Goal: Information Seeking & Learning: Learn about a topic

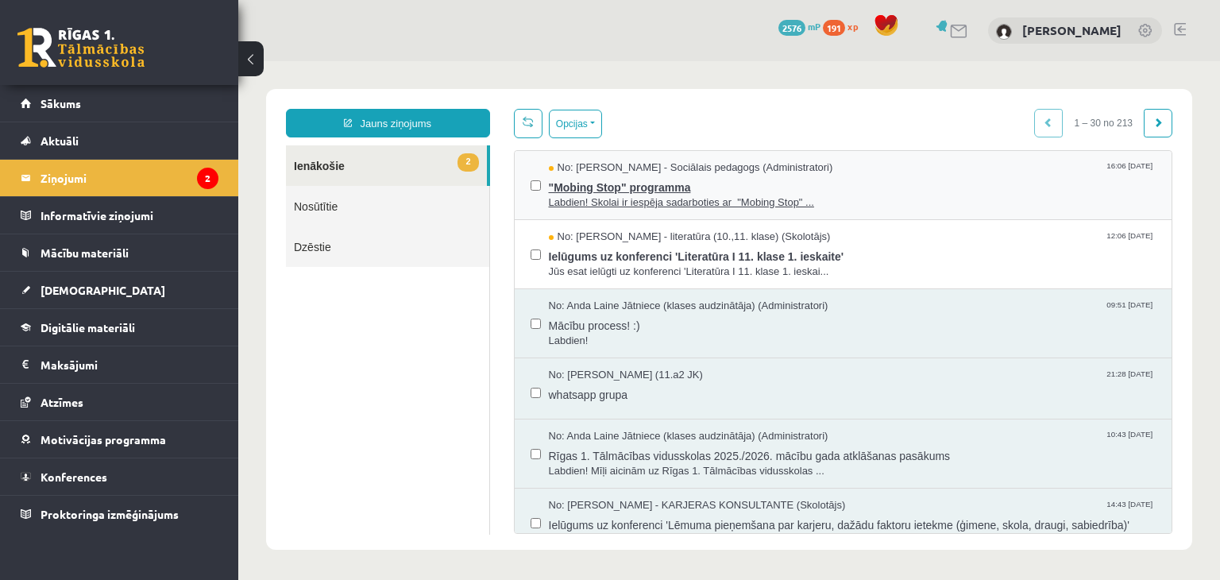
click at [621, 192] on span ""Mobing Stop" programma" at bounding box center [852, 185] width 607 height 20
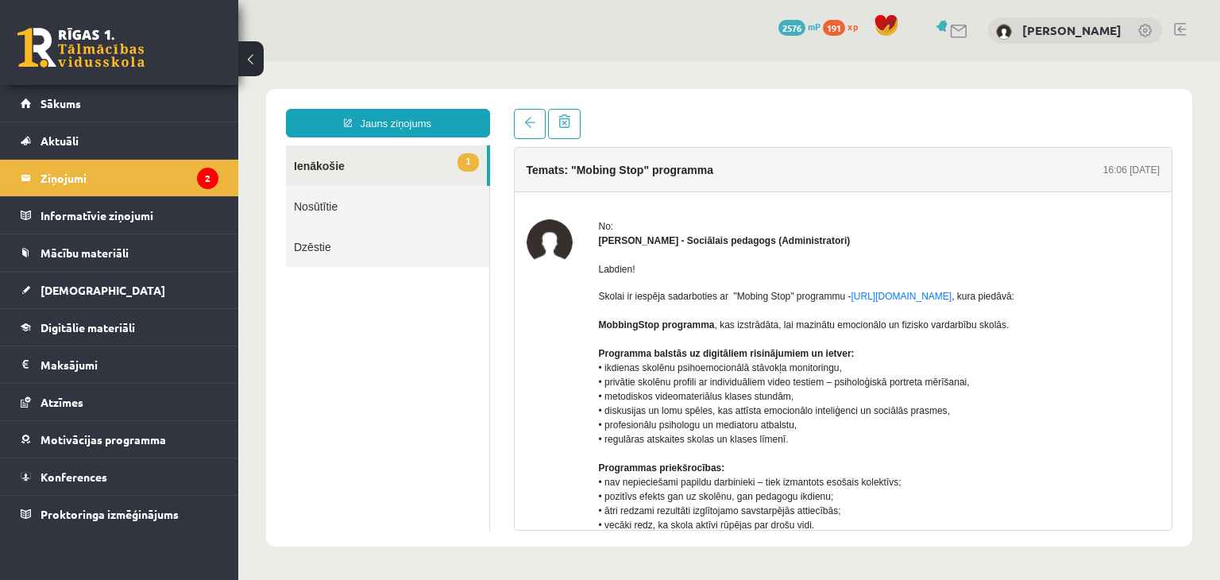
click at [321, 156] on link "1 Ienākošie" at bounding box center [386, 165] width 201 height 40
click at [110, 174] on legend "Ziņojumi 2" at bounding box center [129, 178] width 178 height 37
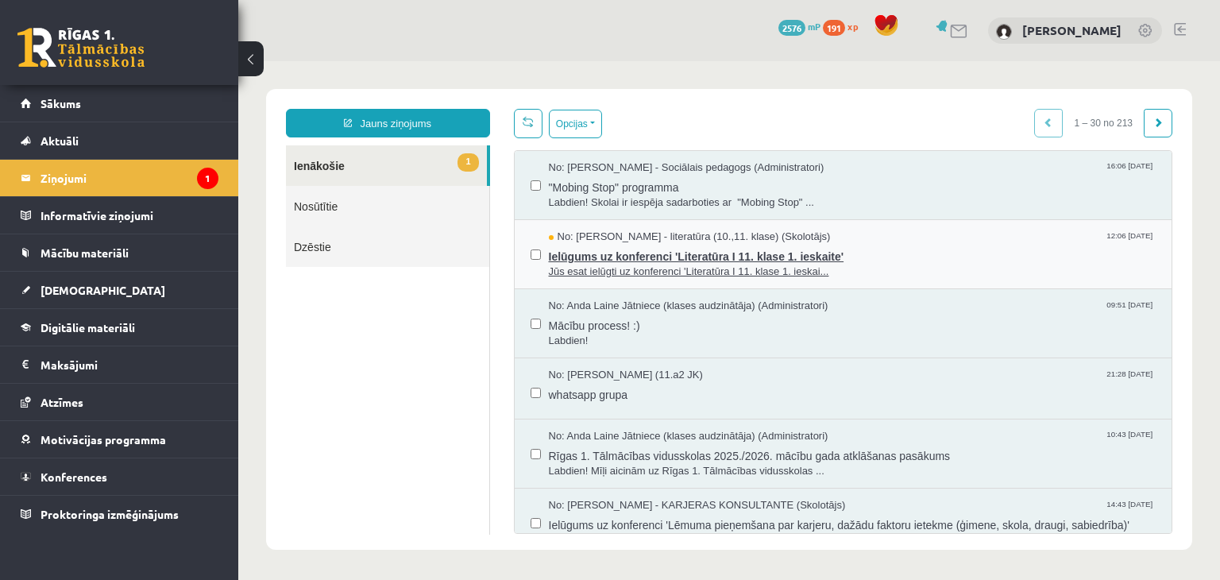
click at [610, 257] on span "Ielūgums uz konferenci 'Literatūra I 11. klase 1. ieskaite'" at bounding box center [852, 255] width 607 height 20
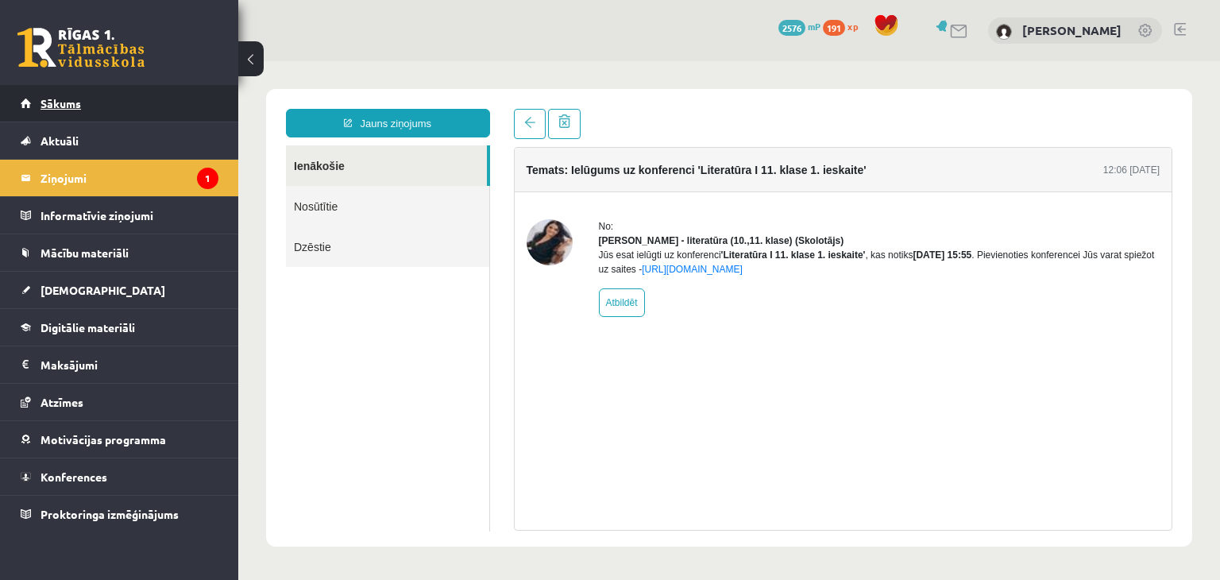
click at [114, 106] on link "Sākums" at bounding box center [120, 103] width 198 height 37
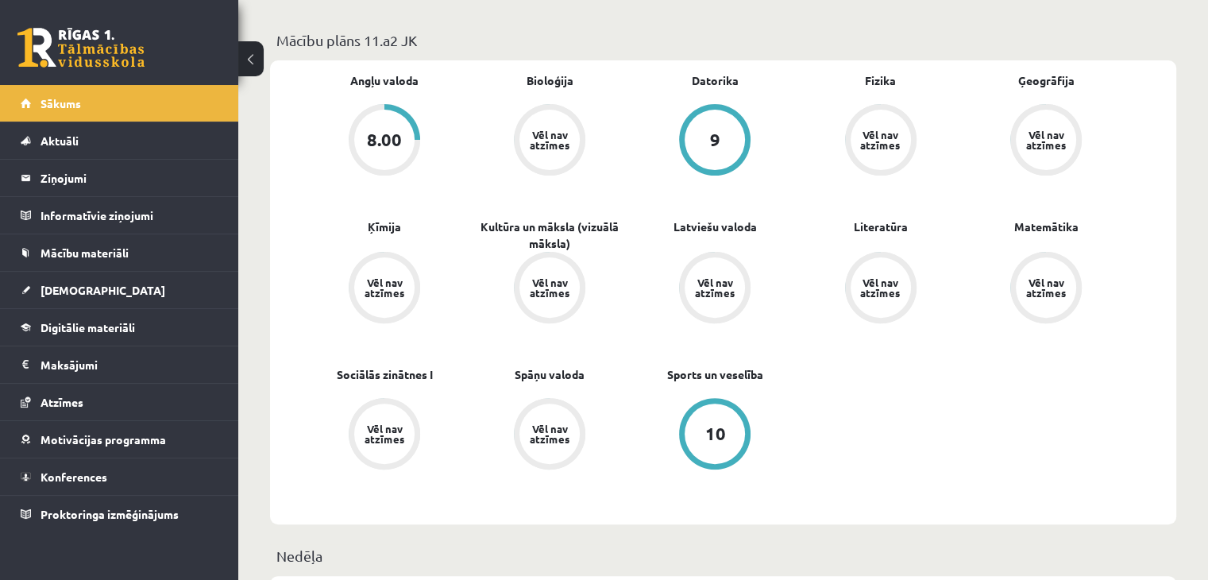
scroll to position [476, 0]
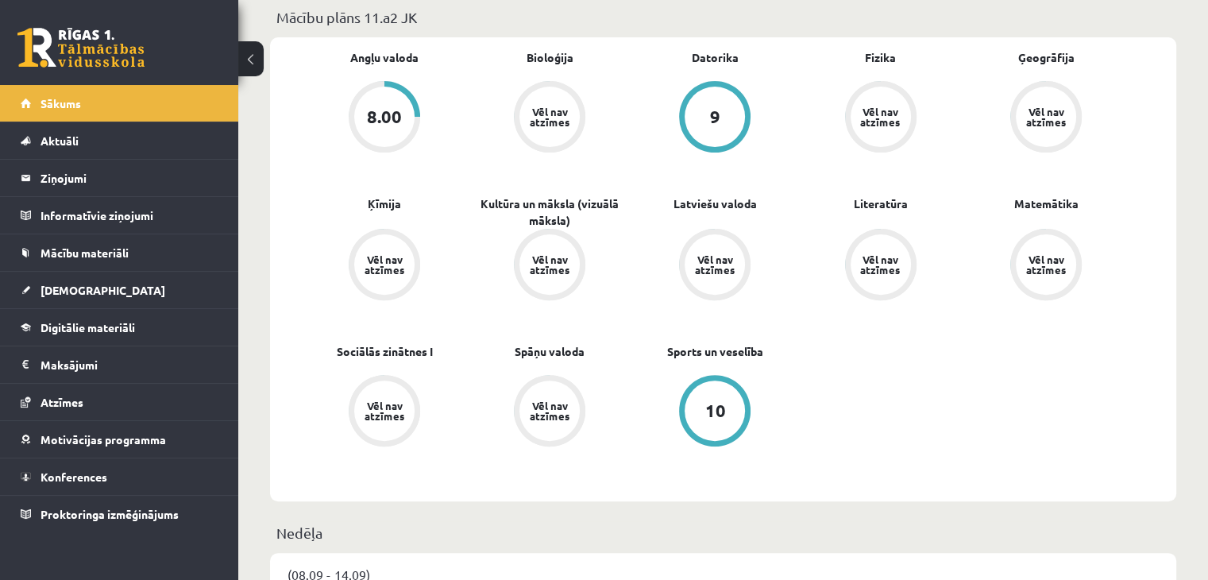
click at [395, 84] on div "8.00" at bounding box center [384, 116] width 71 height 71
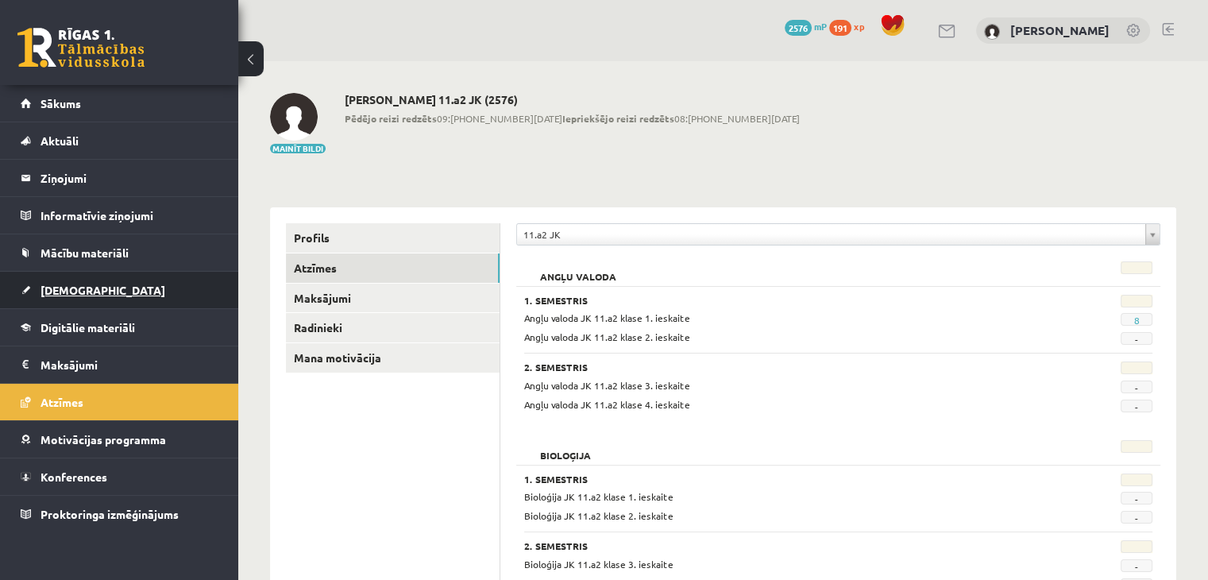
click at [55, 280] on link "[DEMOGRAPHIC_DATA]" at bounding box center [120, 290] width 198 height 37
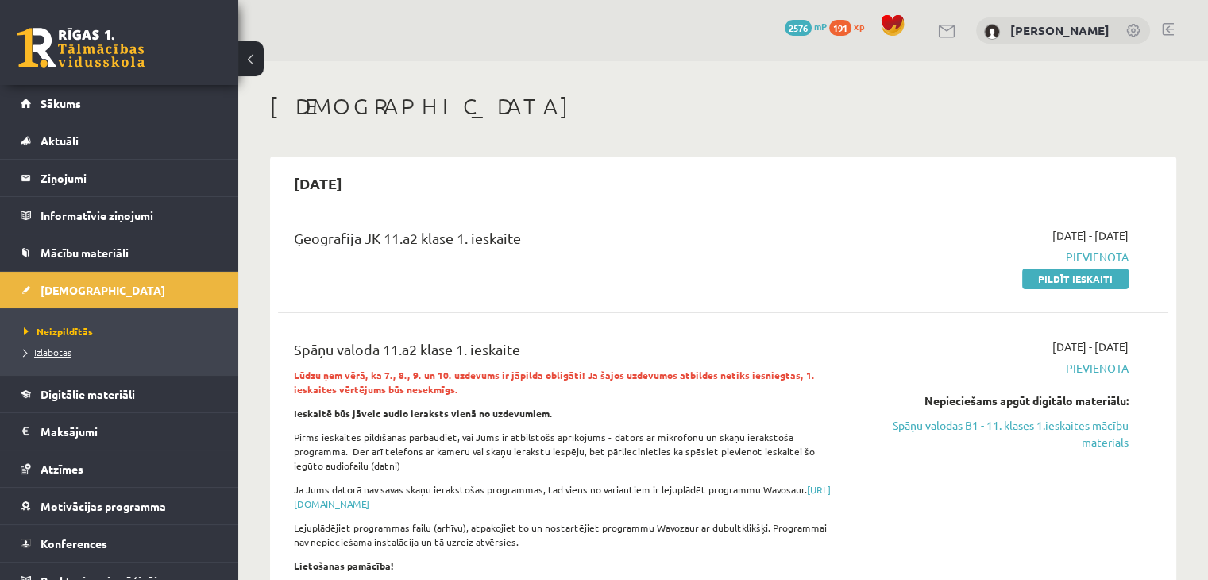
click at [55, 352] on span "Izlabotās" at bounding box center [48, 351] width 48 height 13
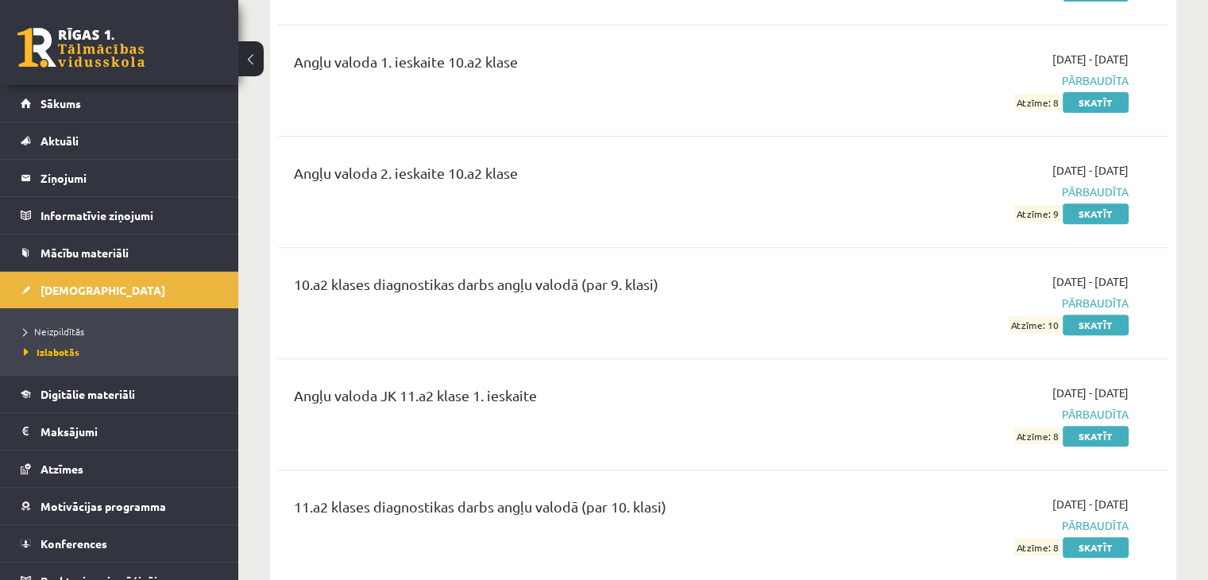
scroll to position [715, 0]
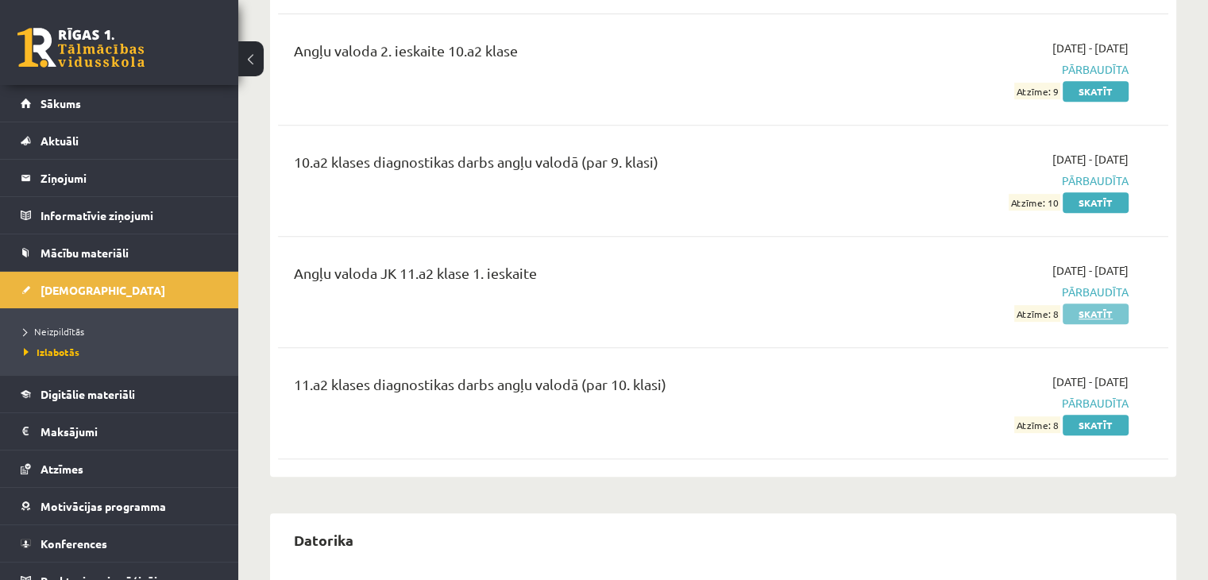
click at [1081, 303] on link "Skatīt" at bounding box center [1095, 313] width 66 height 21
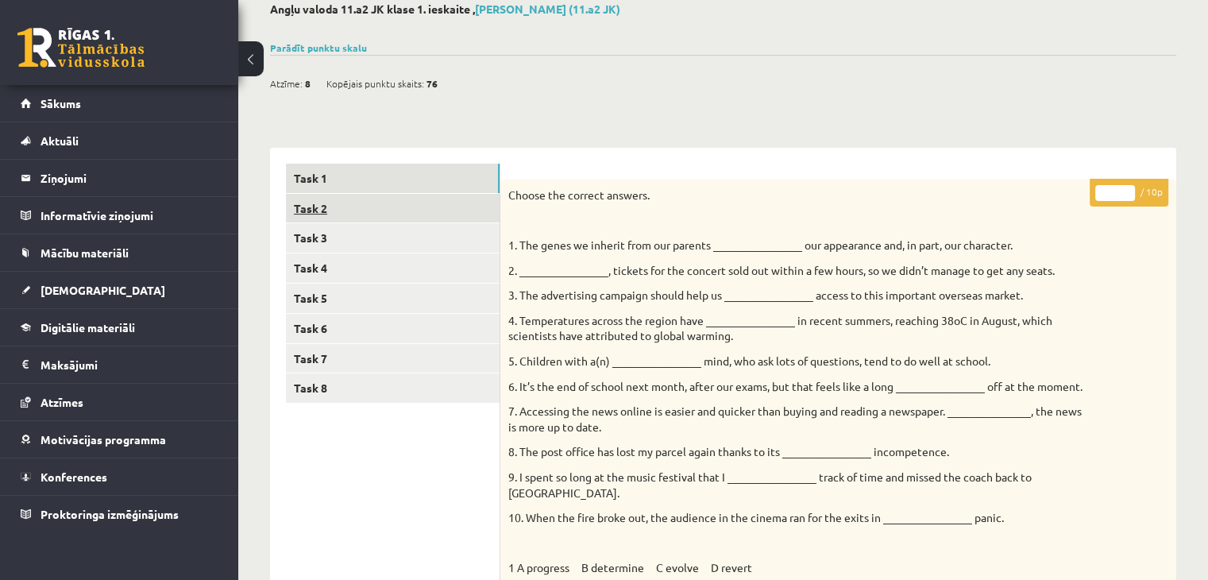
scroll to position [79, 0]
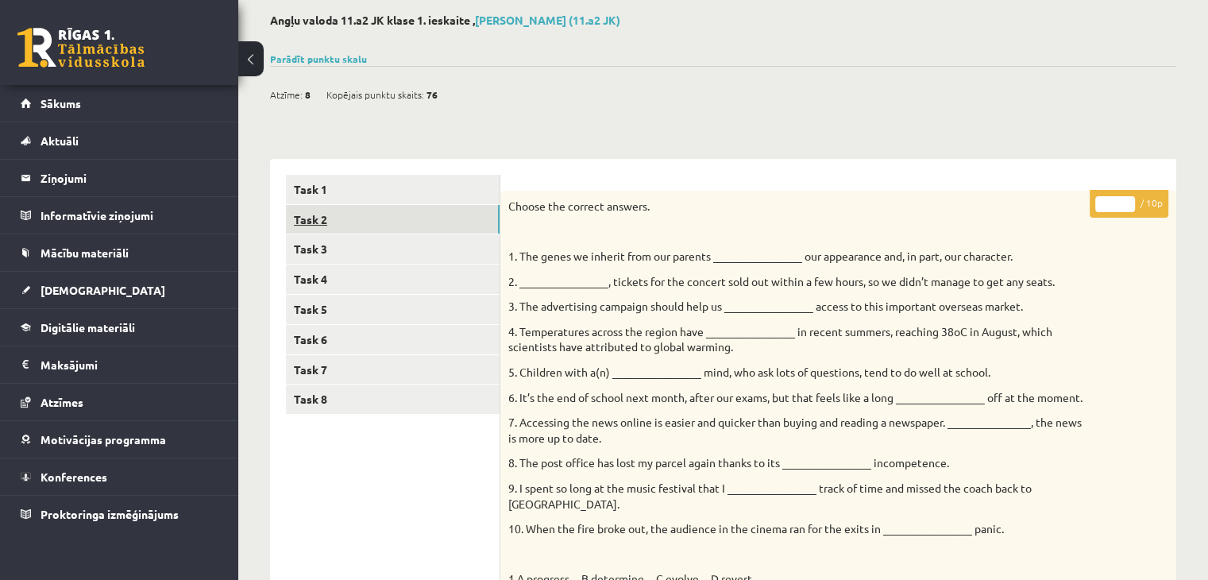
click at [369, 222] on link "Task 2" at bounding box center [393, 219] width 214 height 29
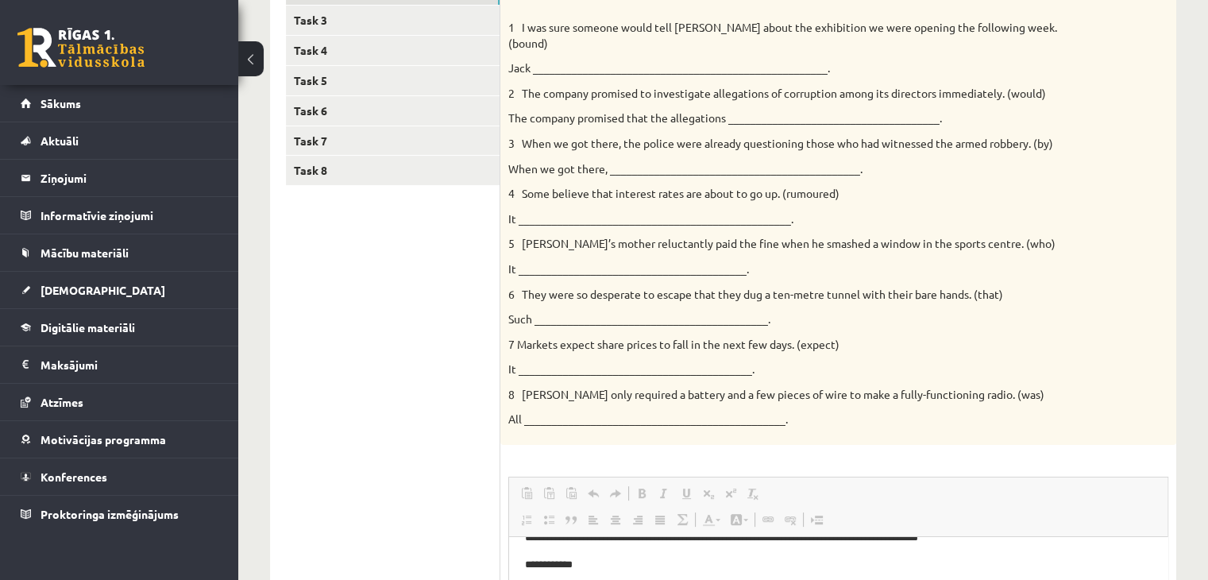
scroll to position [273, 0]
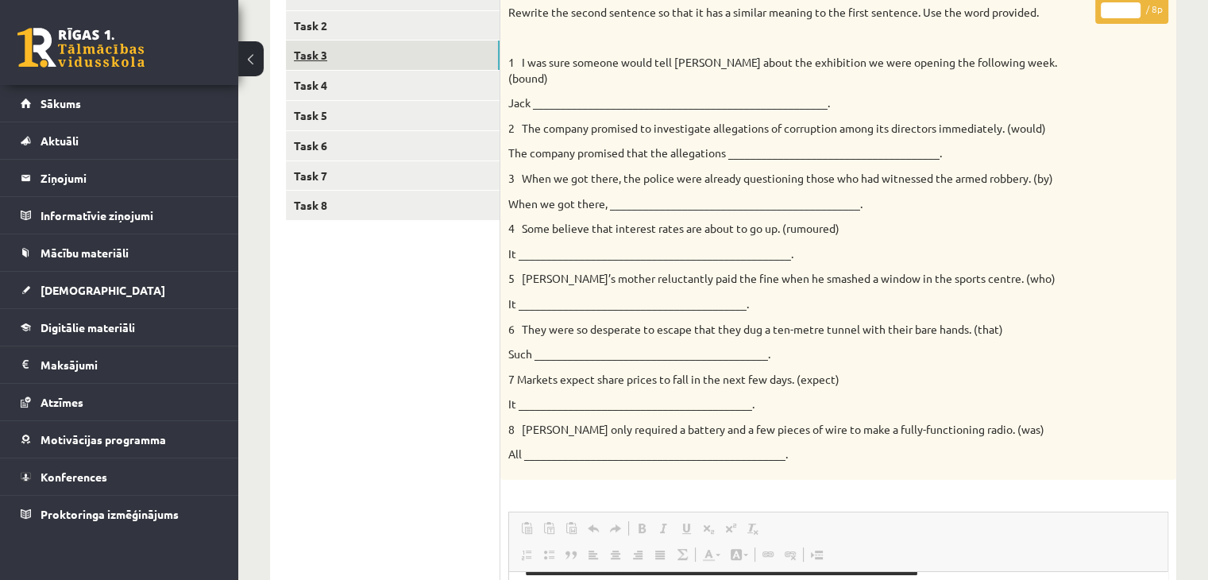
click at [327, 64] on link "Task 3" at bounding box center [393, 54] width 214 height 29
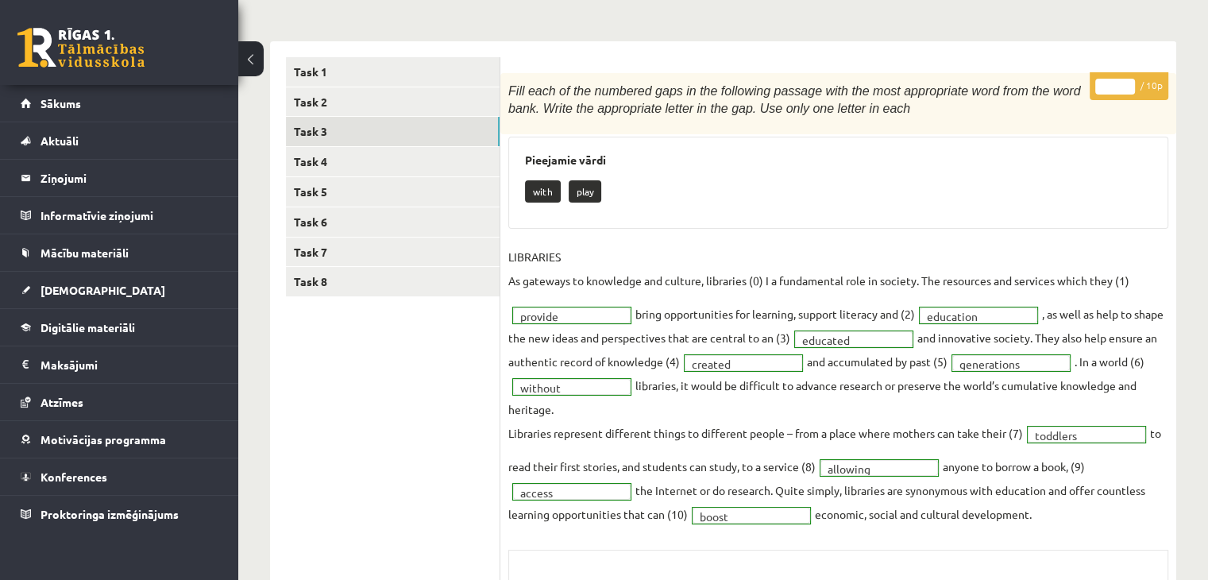
scroll to position [194, 0]
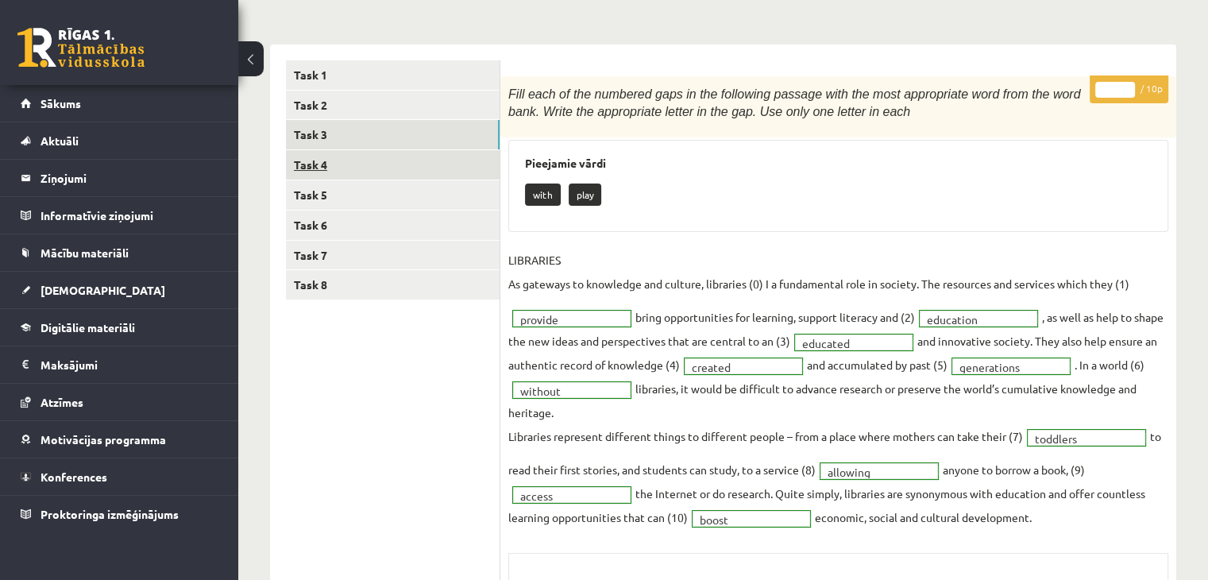
click at [351, 160] on link "Task 4" at bounding box center [393, 164] width 214 height 29
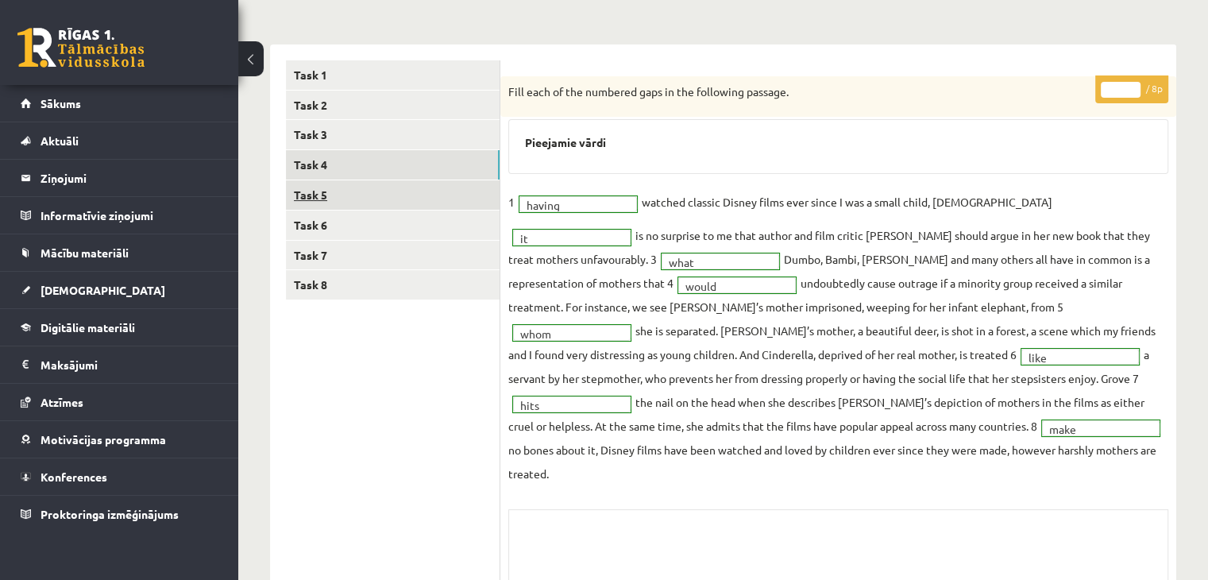
click at [374, 188] on link "Task 5" at bounding box center [393, 194] width 214 height 29
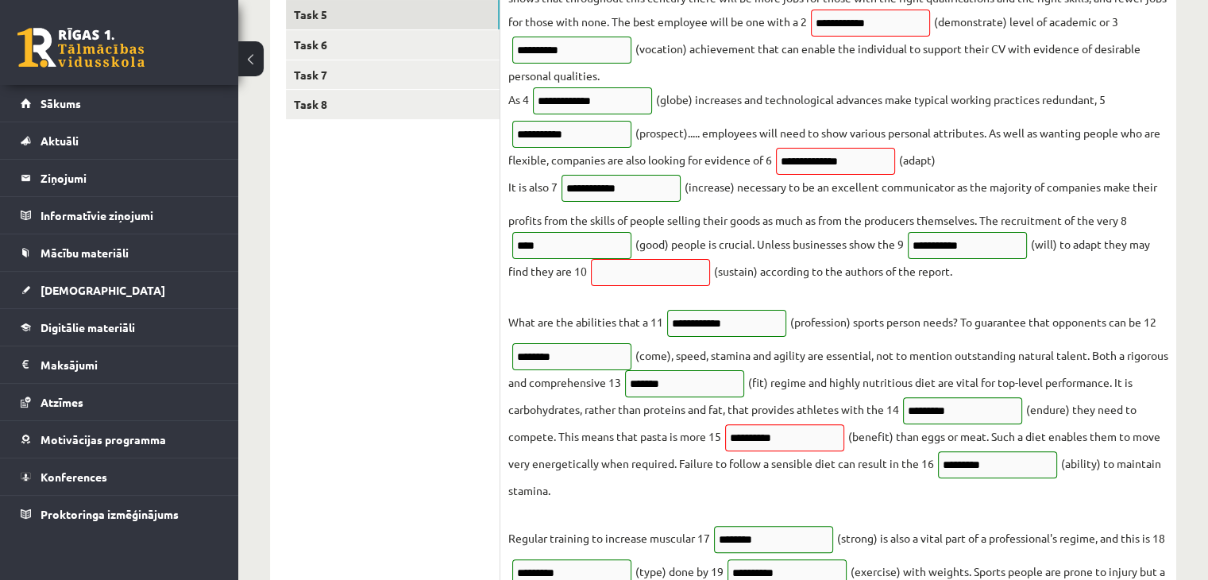
scroll to position [330, 0]
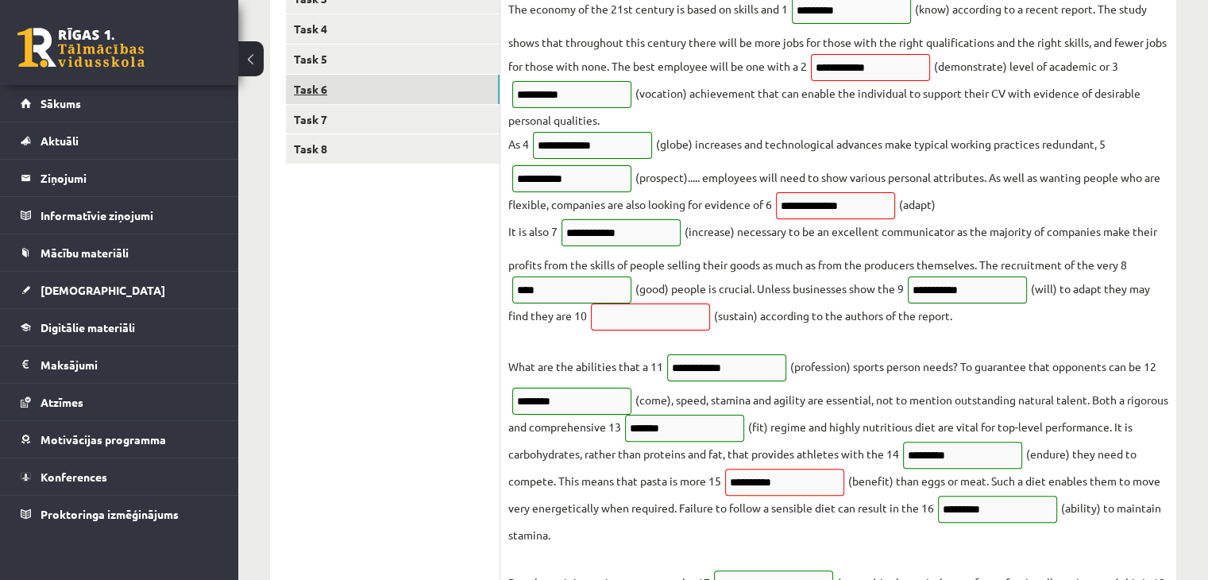
click at [432, 90] on link "Task 6" at bounding box center [393, 89] width 214 height 29
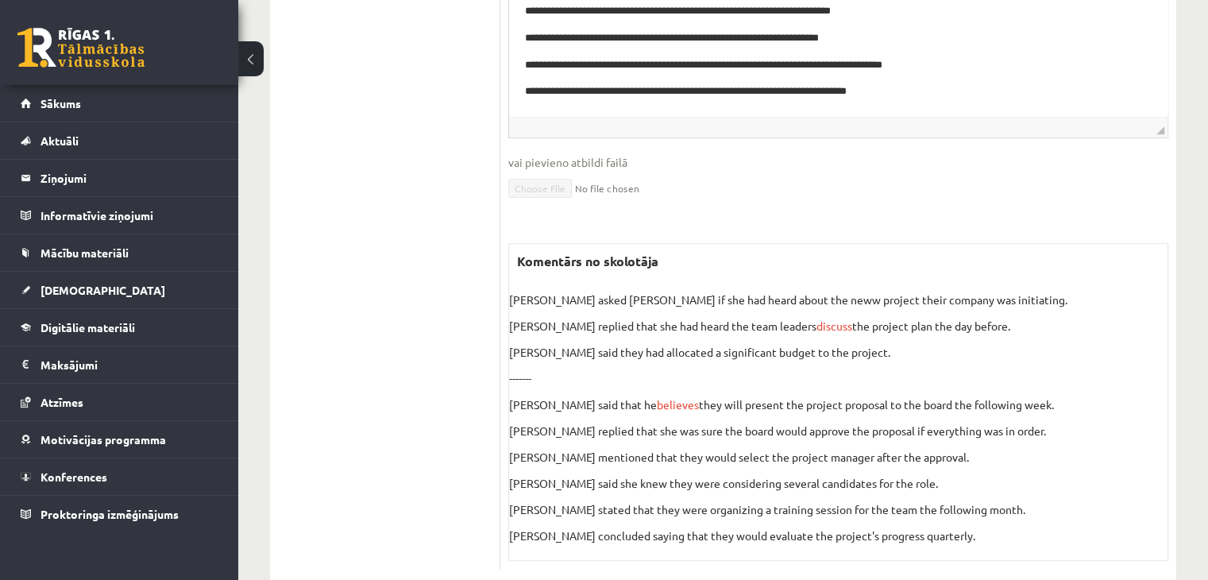
scroll to position [778, 0]
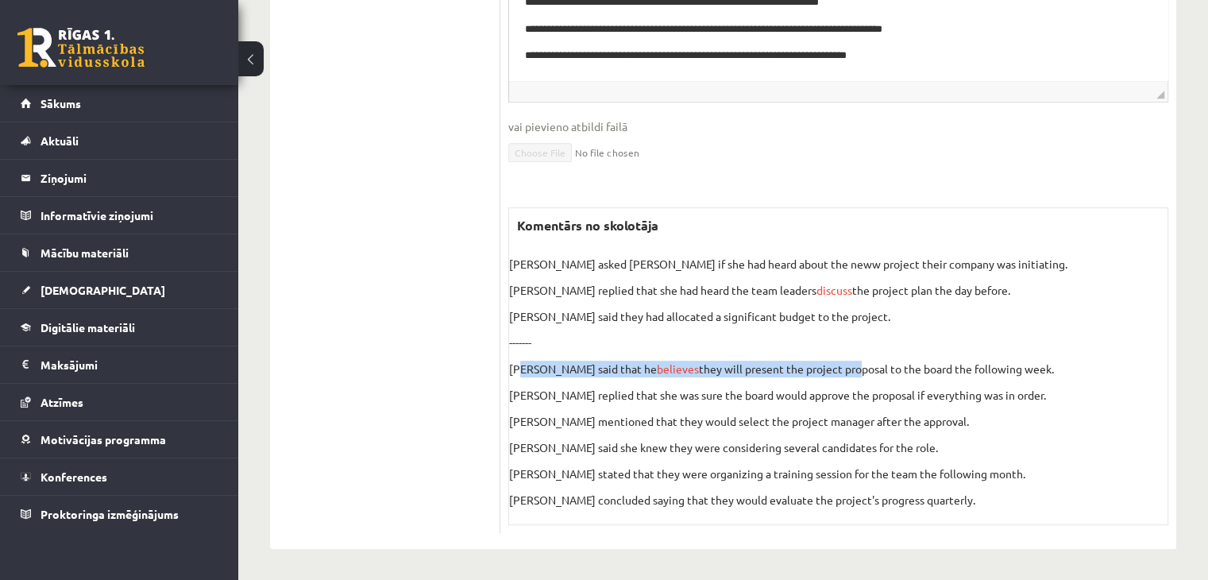
drag, startPoint x: 523, startPoint y: 367, endPoint x: 812, endPoint y: 373, distance: 289.1
click at [810, 373] on p "John said that he believes they will present the project proposal to the board …" at bounding box center [838, 368] width 658 height 17
click at [820, 373] on p "John said that he believes they will present the project proposal to the board …" at bounding box center [838, 368] width 658 height 17
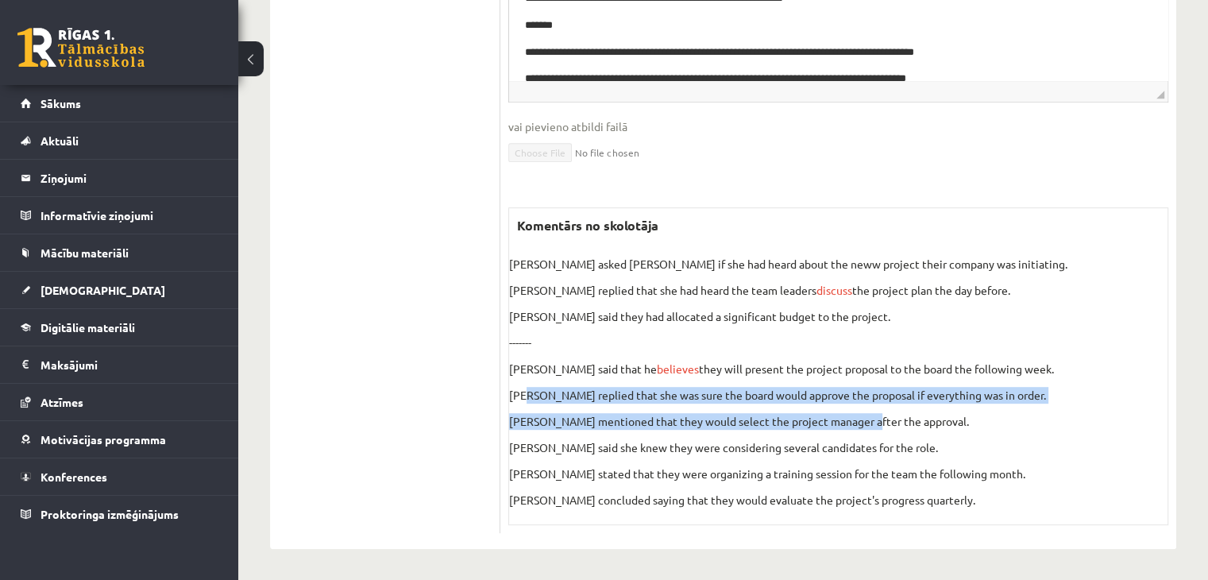
drag, startPoint x: 526, startPoint y: 382, endPoint x: 937, endPoint y: 420, distance: 413.1
click at [873, 417] on div "John asked Sarah if she had heard about the neww project their company was init…" at bounding box center [838, 382] width 658 height 252
click at [986, 401] on div "John asked Sarah if she had heard about the neww project their company was init…" at bounding box center [838, 382] width 658 height 252
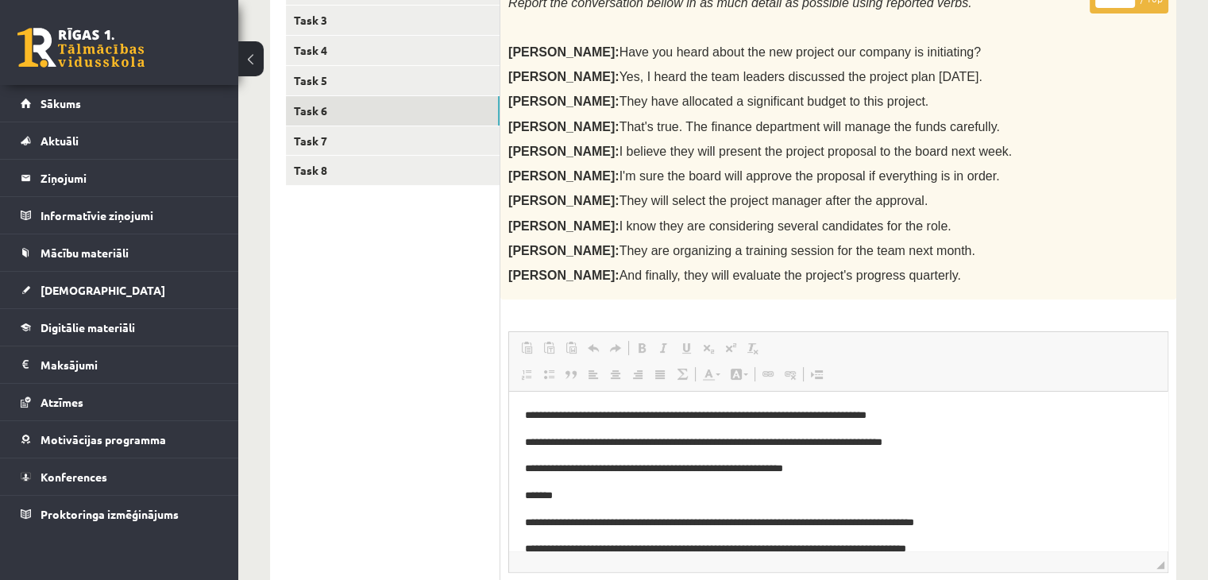
scroll to position [302, 0]
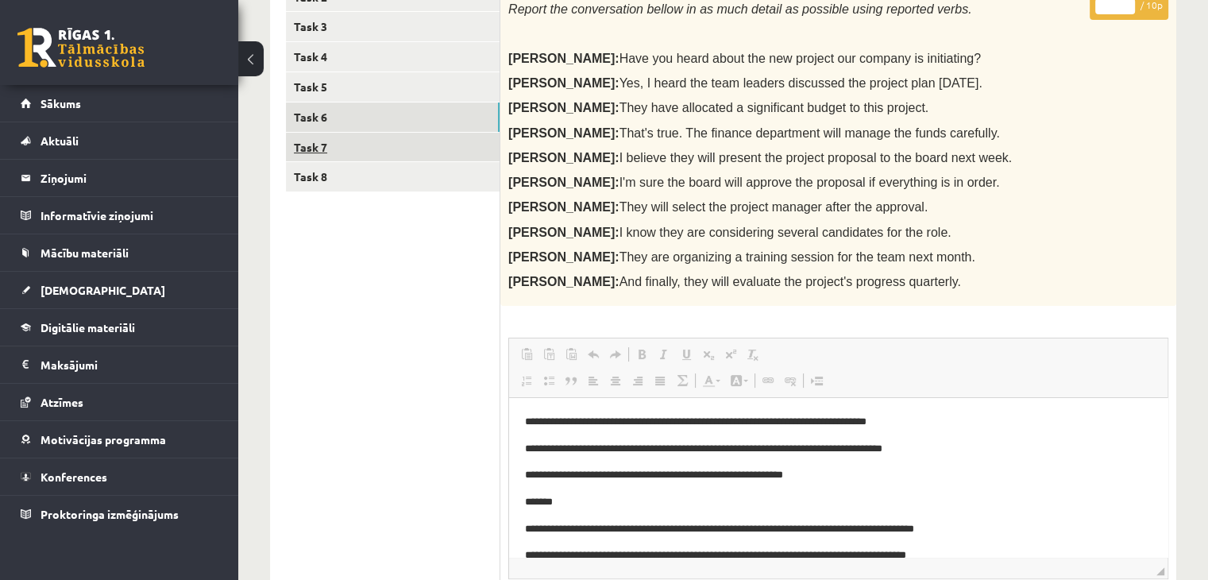
click at [353, 143] on link "Task 7" at bounding box center [393, 147] width 214 height 29
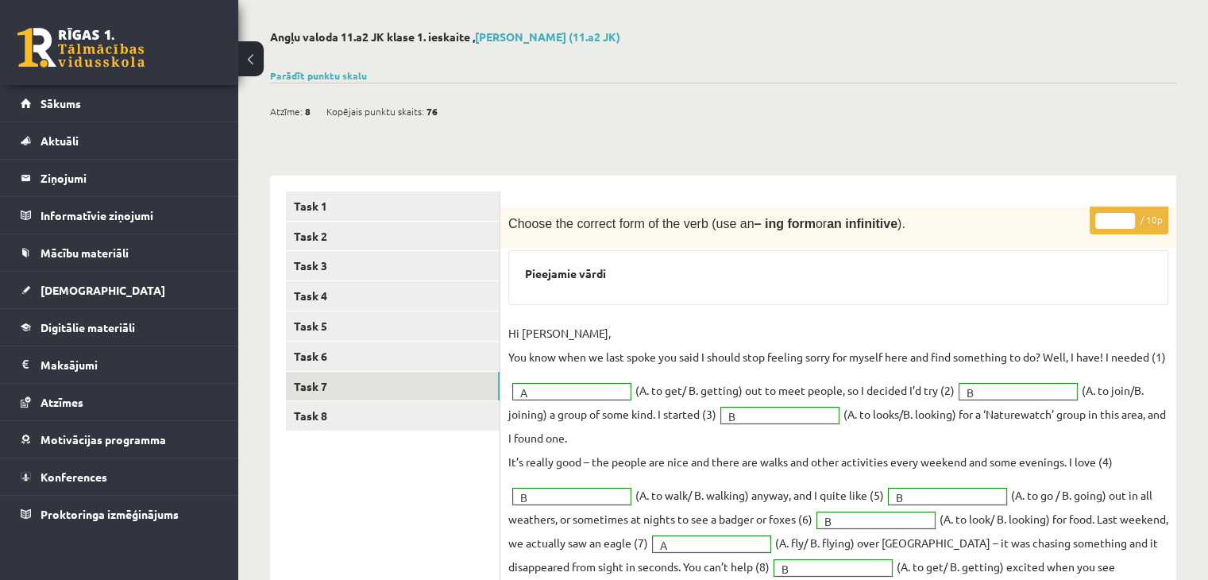
scroll to position [31, 0]
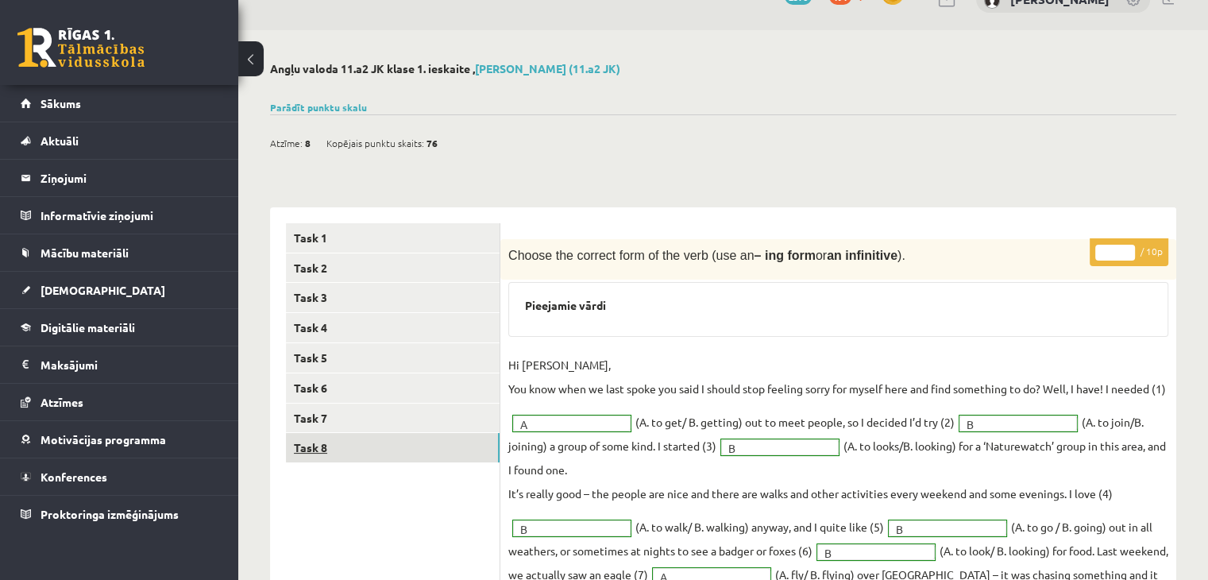
click at [315, 450] on link "Task 8" at bounding box center [393, 447] width 214 height 29
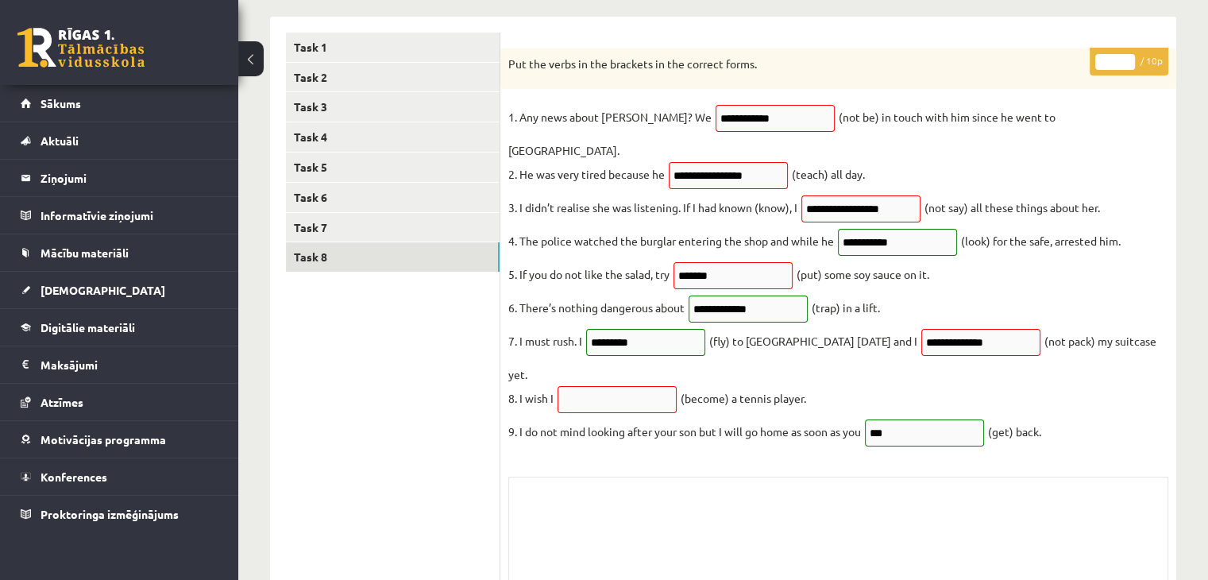
scroll to position [219, 0]
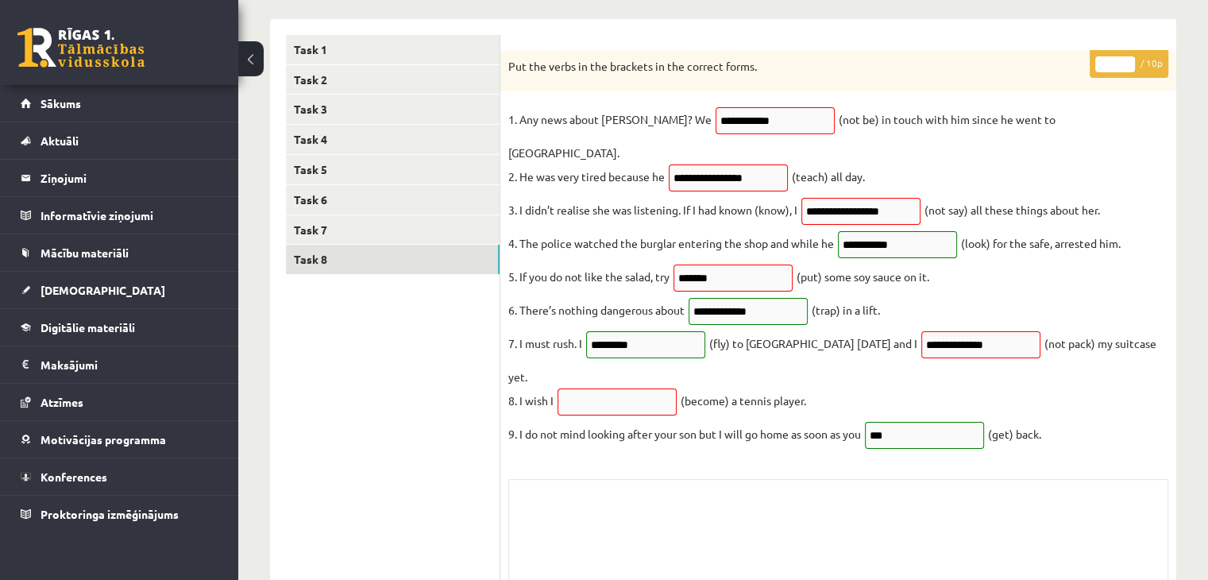
click at [661, 313] on fieldset "**********" at bounding box center [838, 281] width 660 height 348
click at [67, 90] on link "Sākums" at bounding box center [120, 103] width 198 height 37
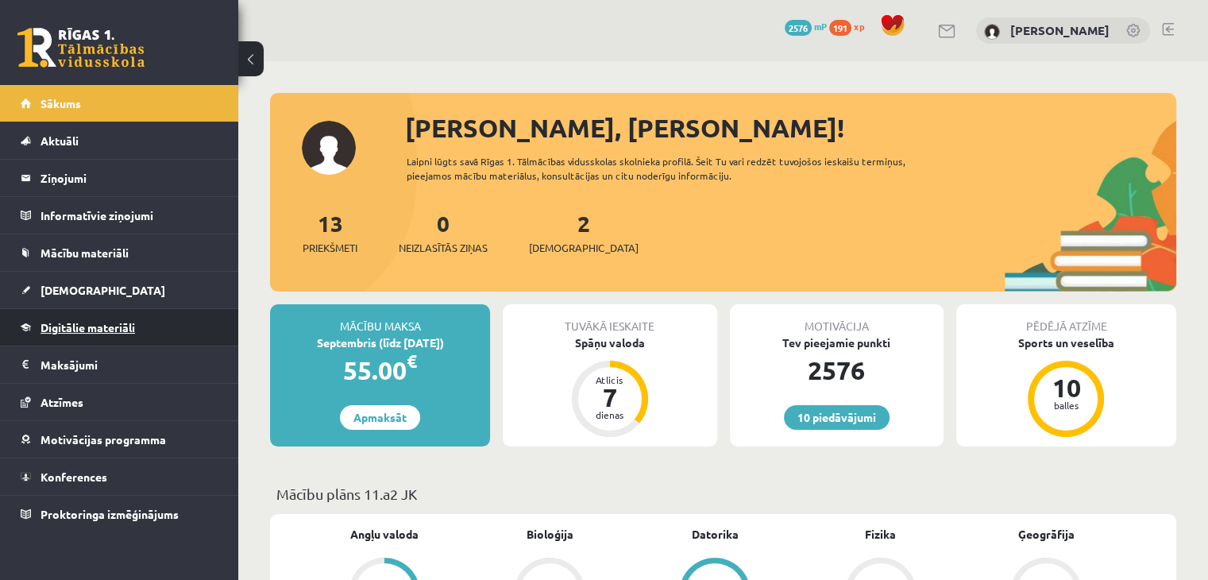
click at [121, 325] on span "Digitālie materiāli" at bounding box center [87, 327] width 94 height 14
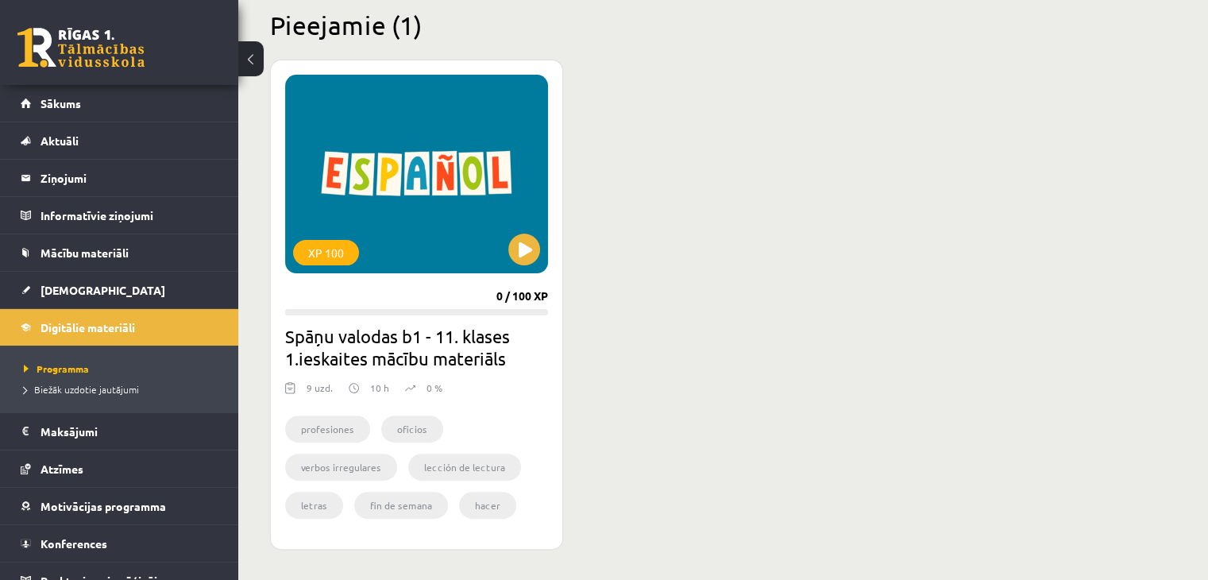
scroll to position [397, 0]
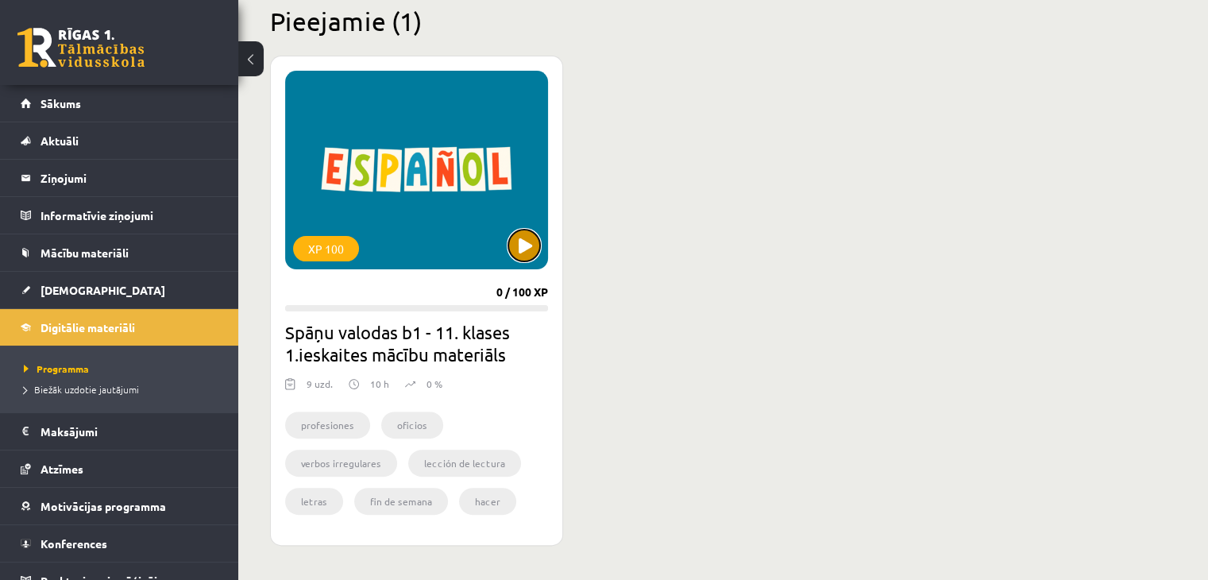
click at [527, 243] on button at bounding box center [524, 245] width 32 height 32
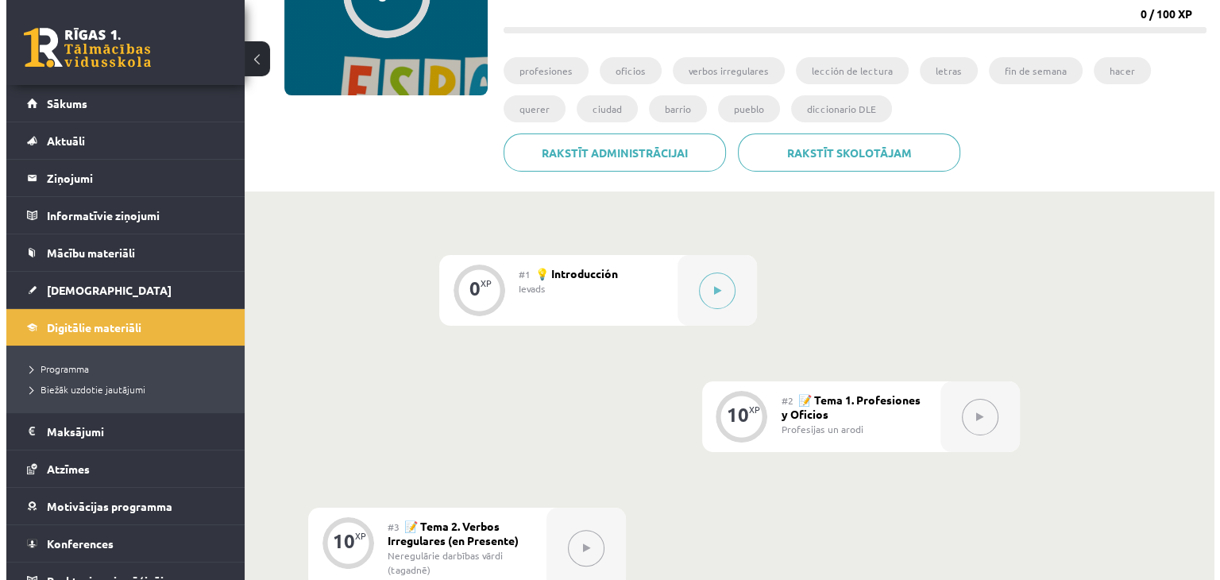
scroll to position [238, 0]
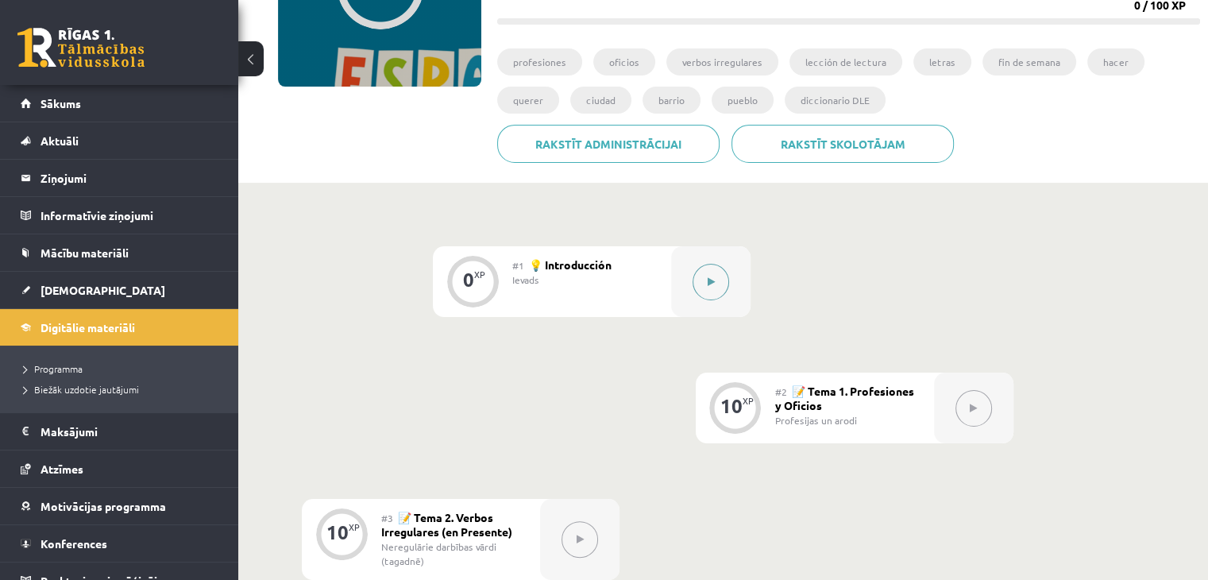
click at [721, 278] on button at bounding box center [710, 282] width 37 height 37
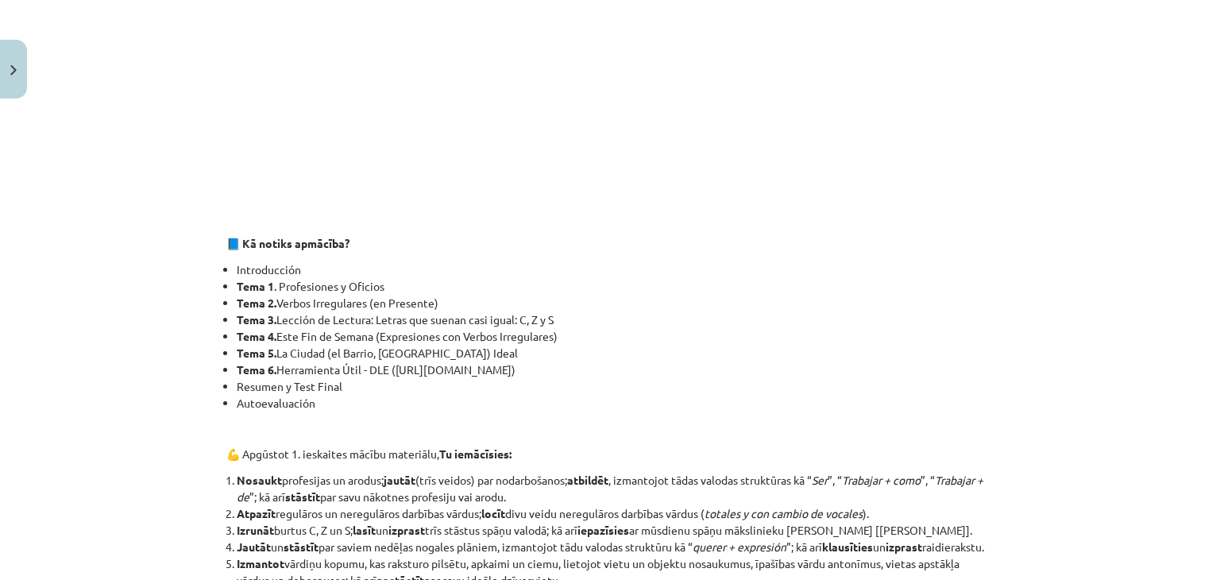
scroll to position [794, 0]
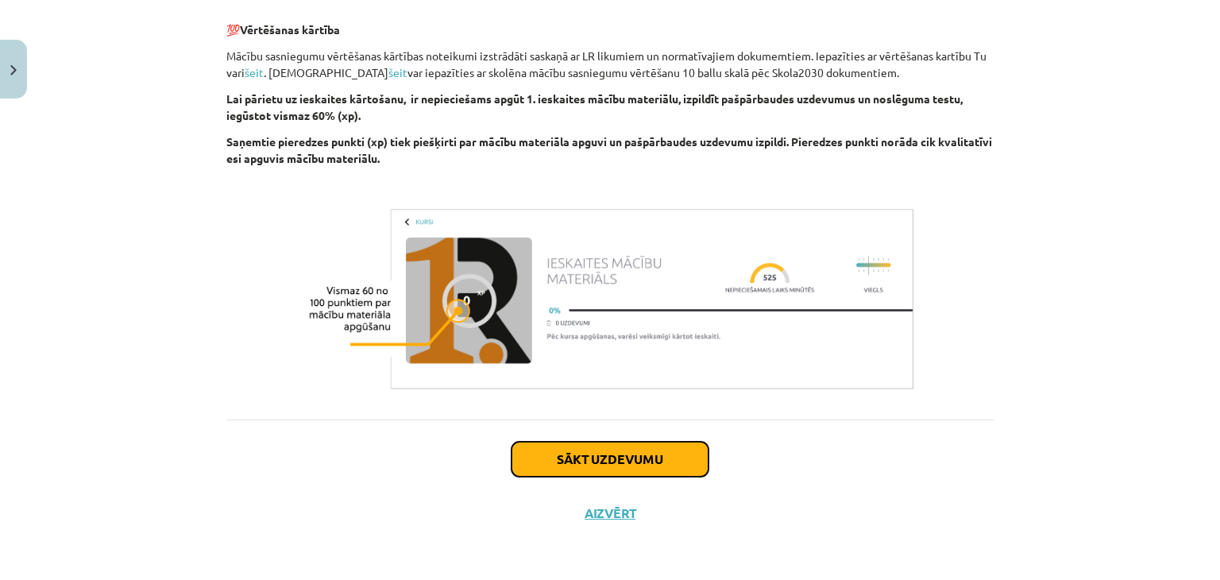
click at [559, 471] on button "Sākt uzdevumu" at bounding box center [609, 458] width 197 height 35
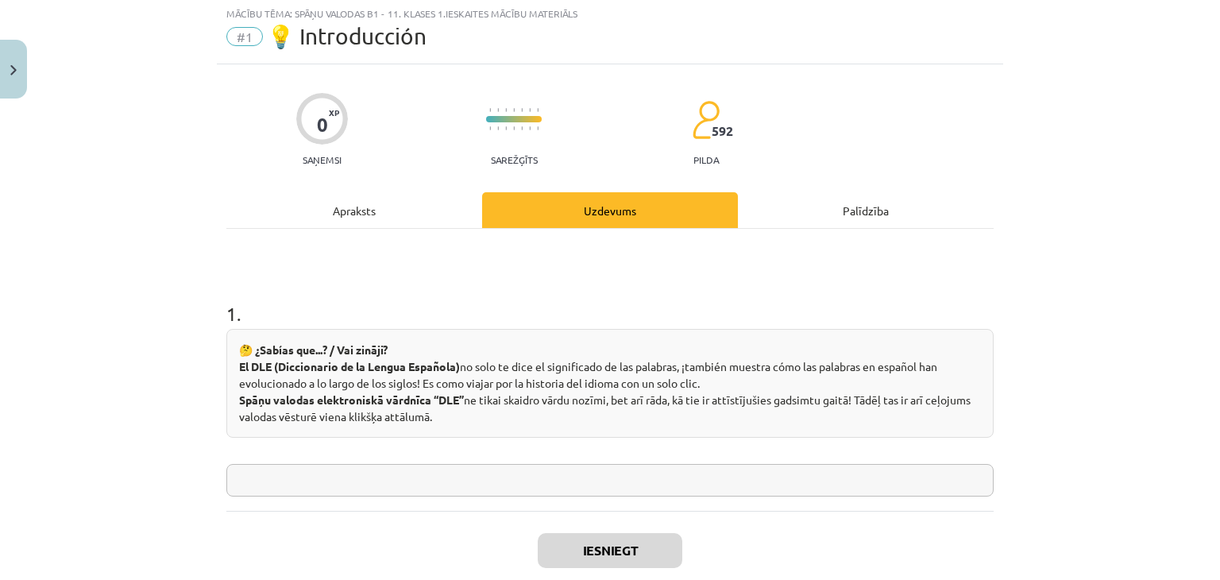
scroll to position [40, 0]
click at [405, 465] on input "text" at bounding box center [609, 481] width 767 height 33
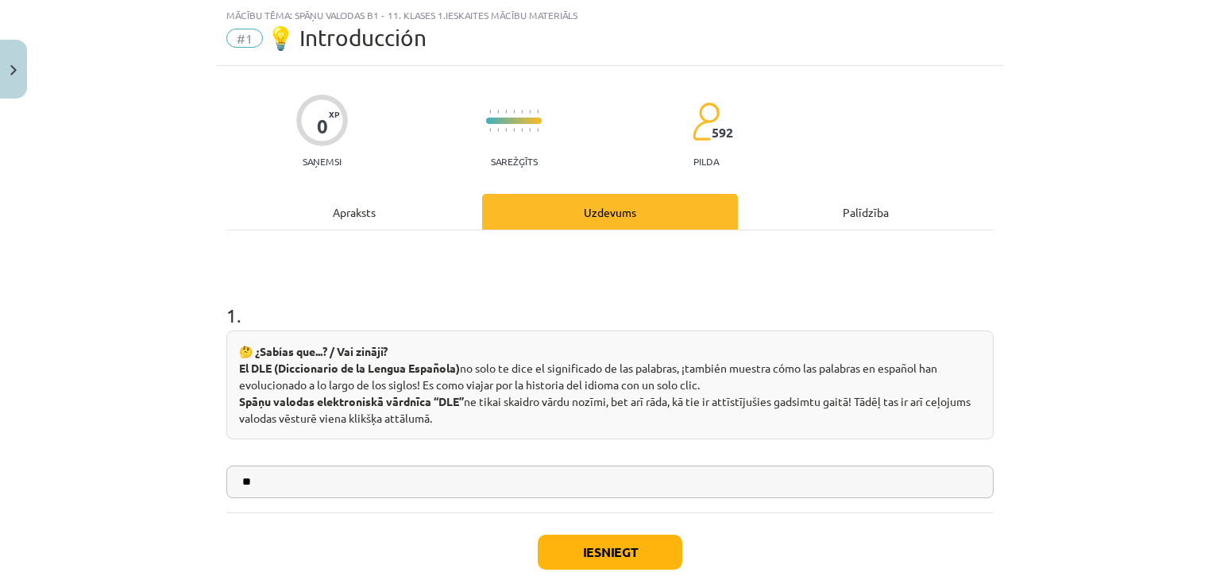
type input "**"
drag, startPoint x: 274, startPoint y: 364, endPoint x: 453, endPoint y: 366, distance: 178.7
click at [453, 366] on strong "El DLE (Diccionario de la Lengua Española)" at bounding box center [349, 367] width 221 height 14
copy strong "Diccionario de la Lengua Española"
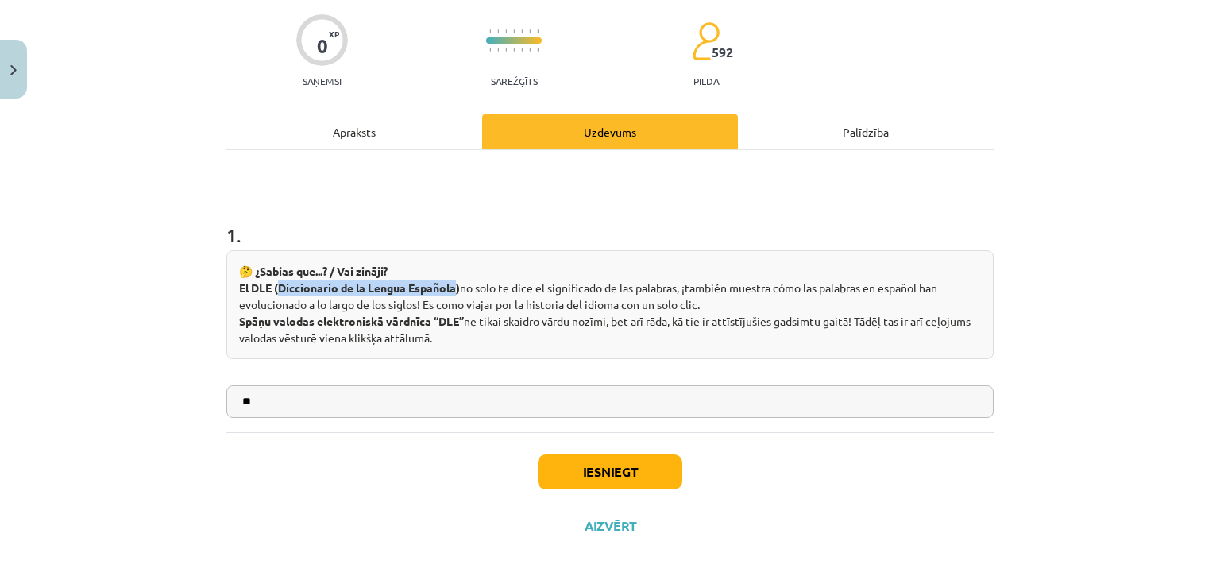
scroll to position [132, 0]
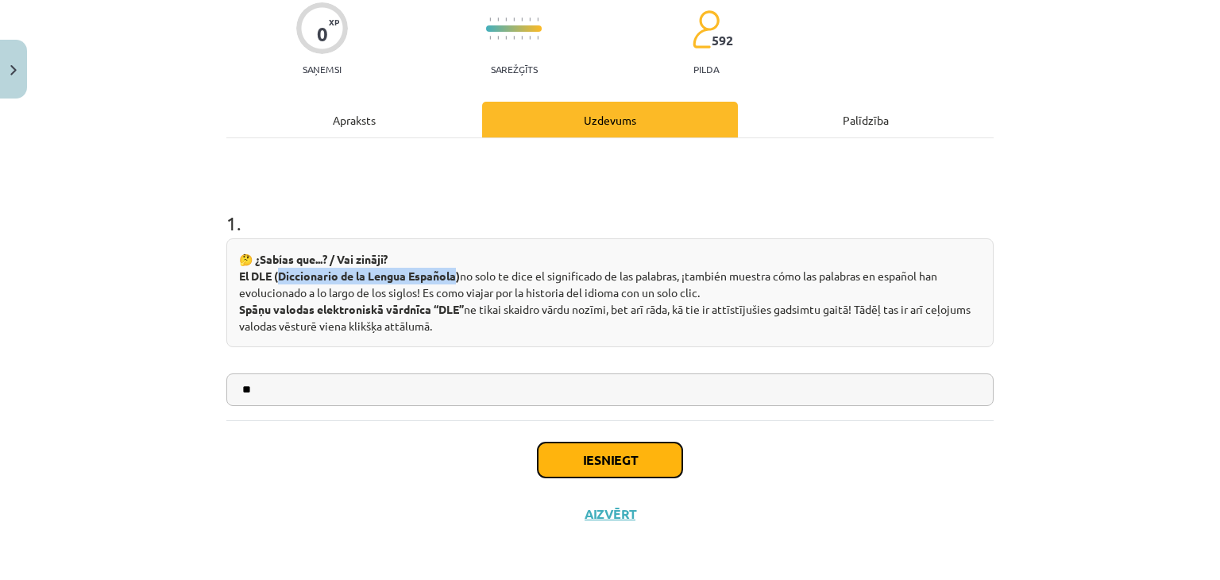
click at [630, 448] on button "Iesniegt" at bounding box center [610, 459] width 145 height 35
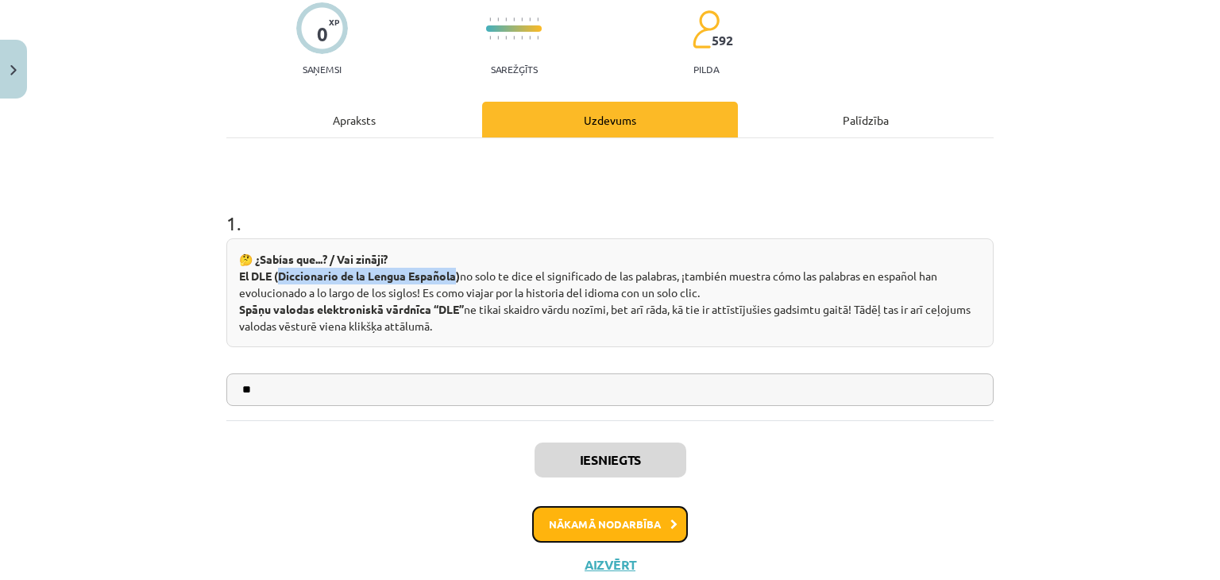
click at [616, 530] on button "Nākamā nodarbība" at bounding box center [610, 524] width 156 height 37
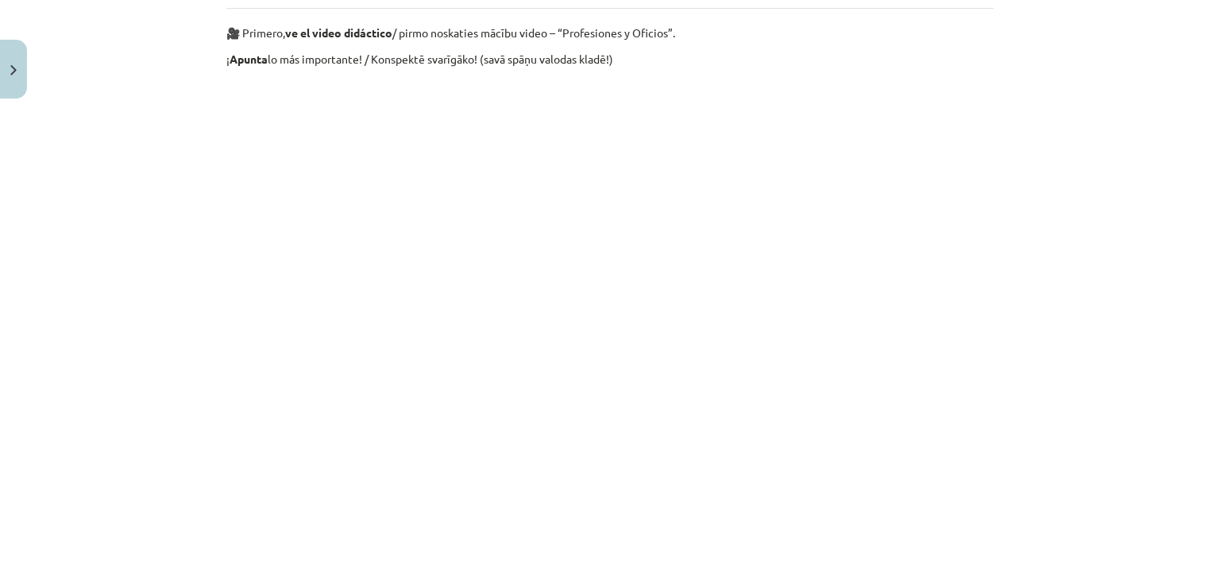
scroll to position [823, 0]
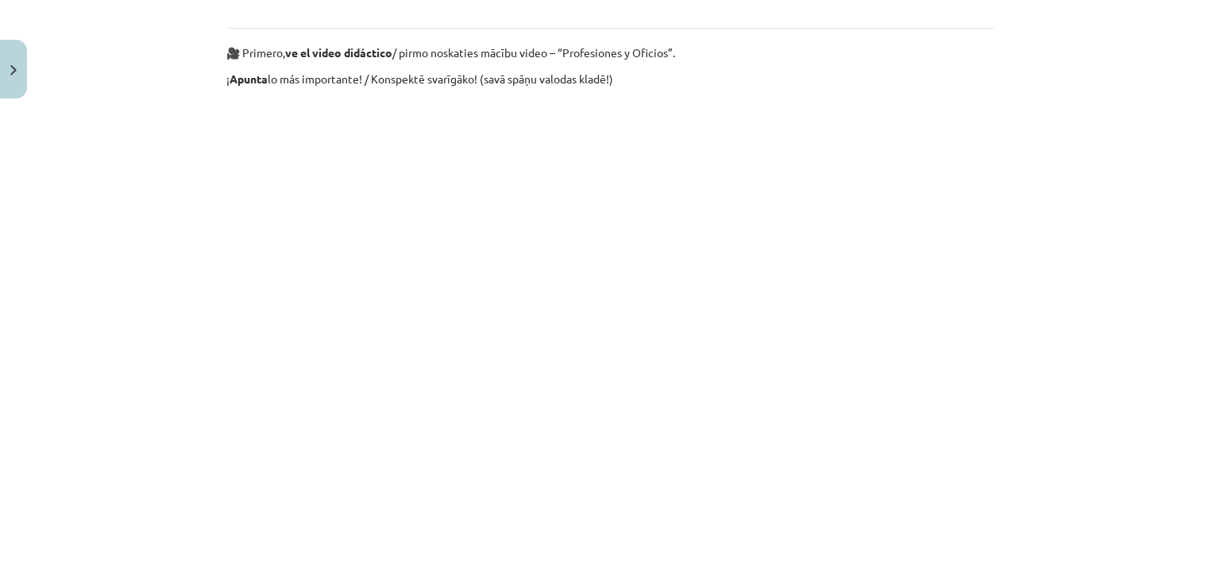
click at [174, 395] on div "Mācību tēma: Spāņu valodas b1 - 11. klases 1.ieskaites mācību materiāls #2 📝 Te…" at bounding box center [610, 290] width 1220 height 580
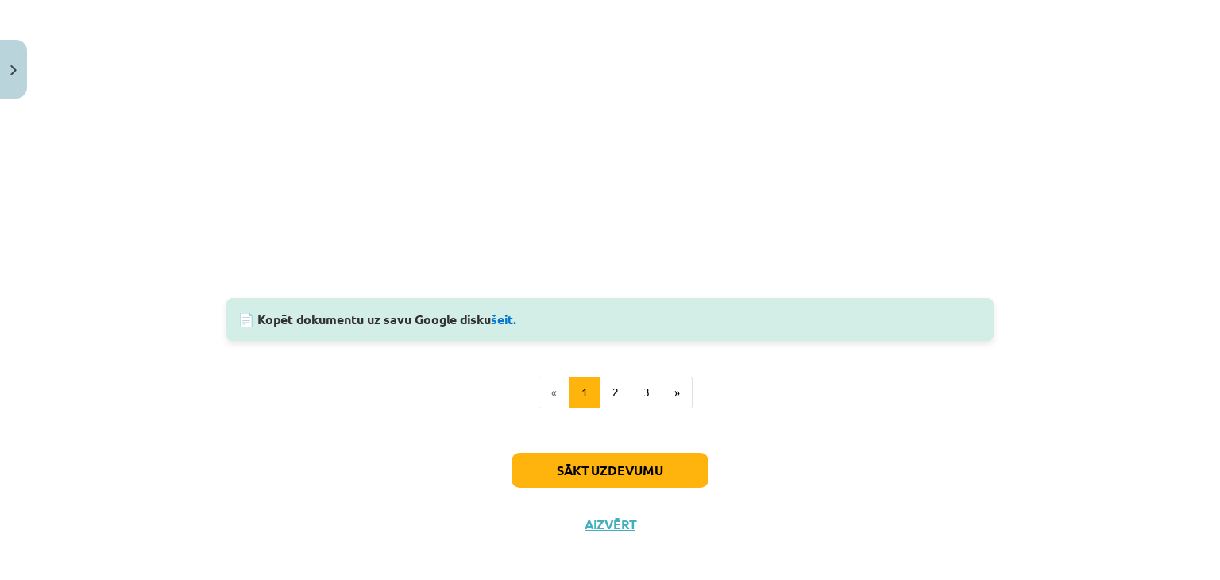
scroll to position [1643, 0]
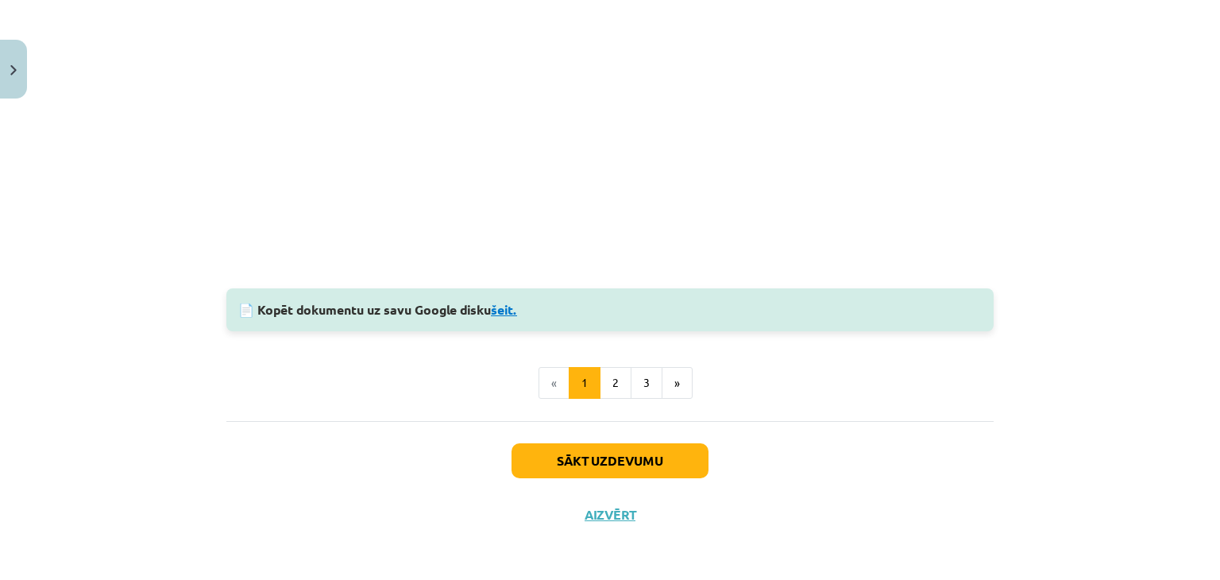
click at [511, 303] on link "šeit." at bounding box center [504, 309] width 26 height 17
click at [599, 391] on button "2" at bounding box center [615, 383] width 32 height 32
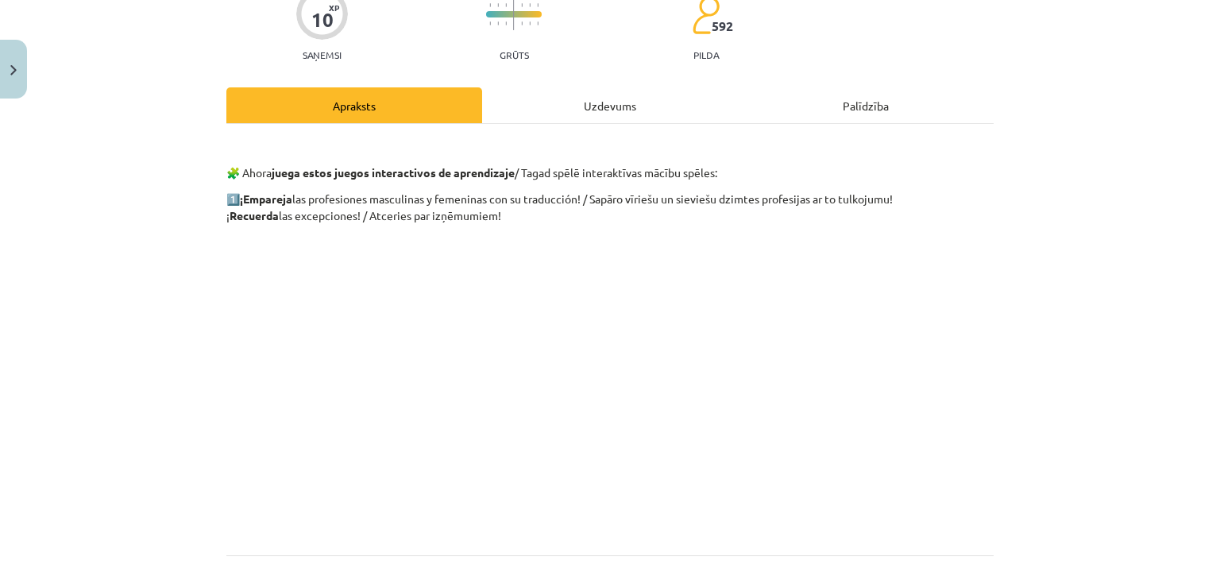
scroll to position [106, 0]
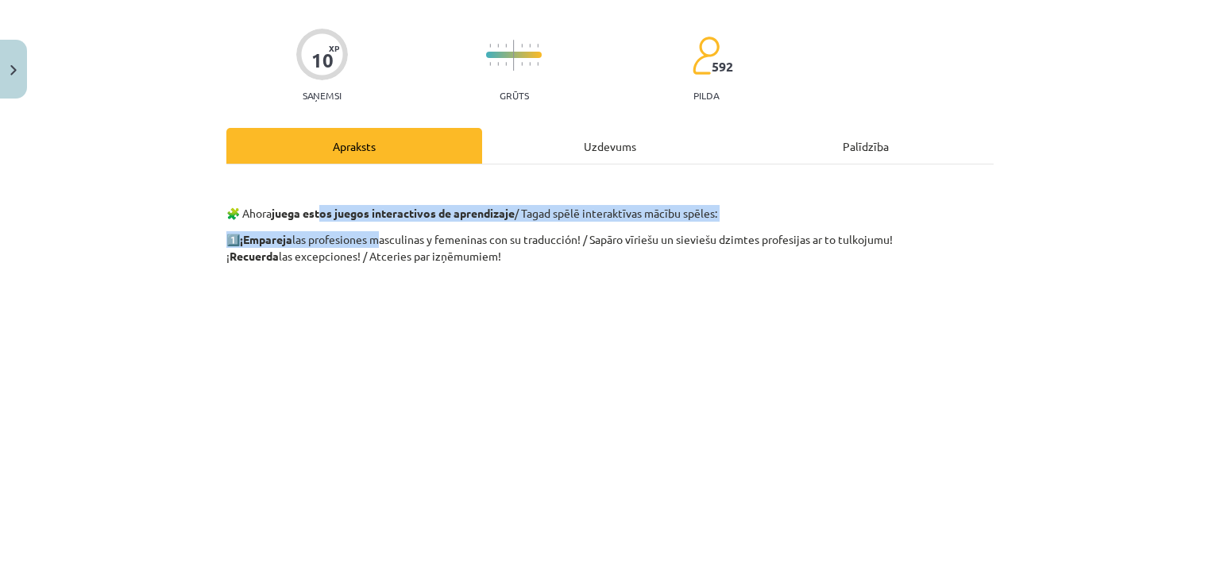
drag, startPoint x: 324, startPoint y: 198, endPoint x: 384, endPoint y: 227, distance: 67.1
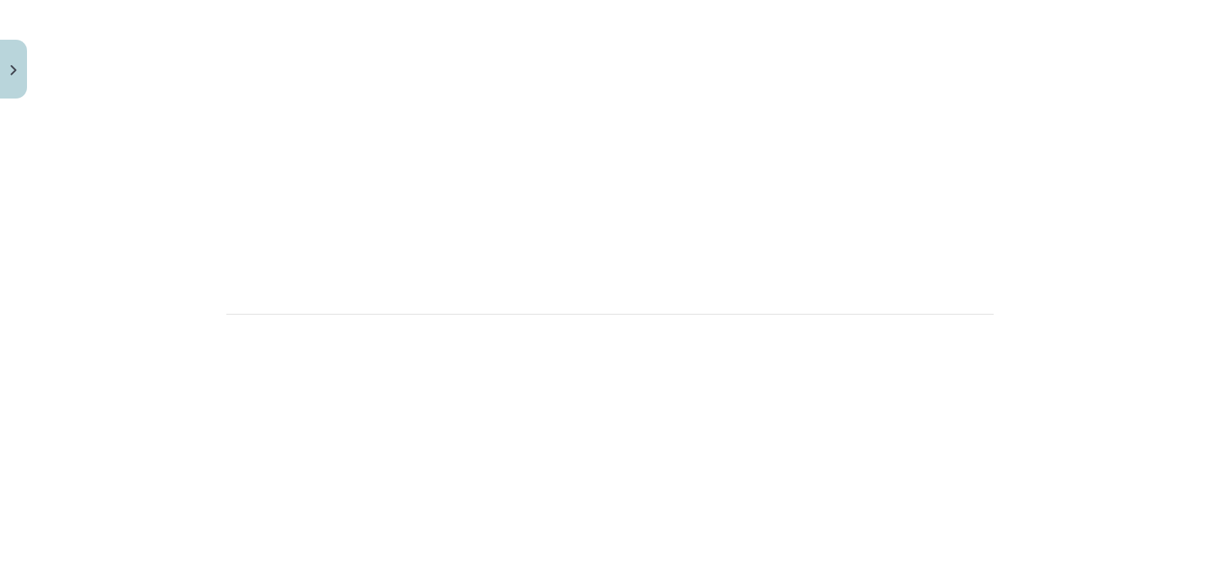
scroll to position [423, 0]
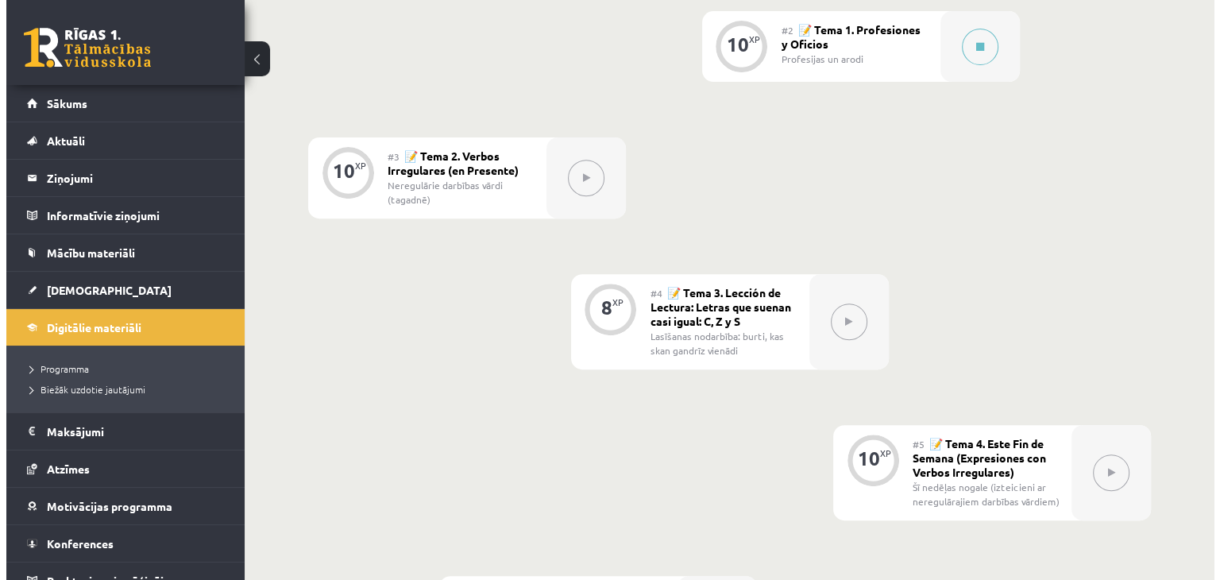
scroll to position [555, 0]
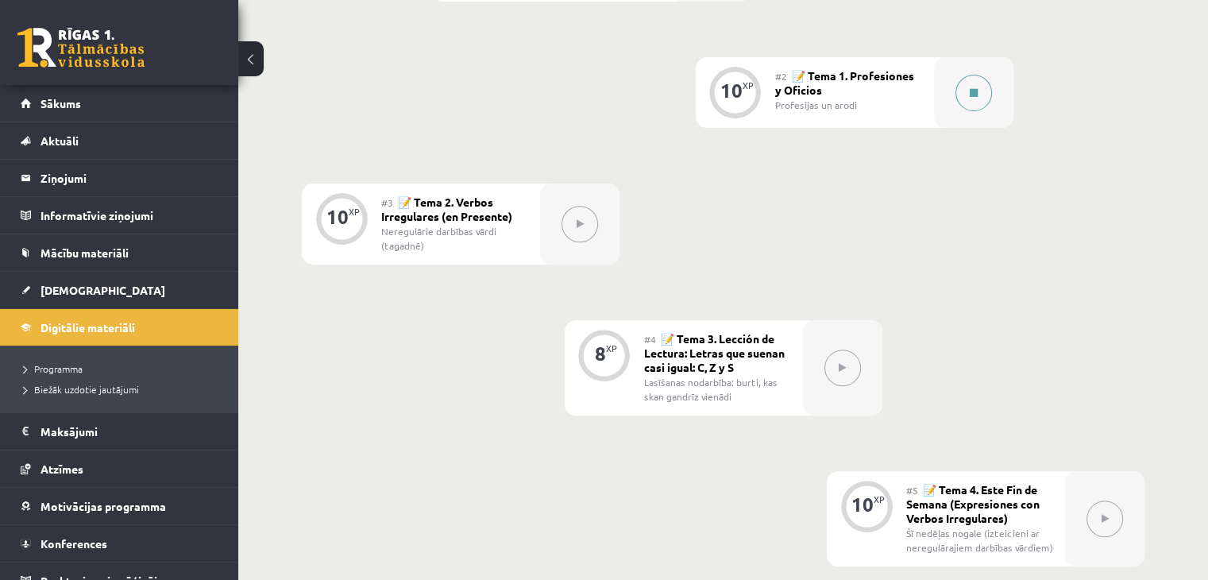
click at [962, 99] on button at bounding box center [973, 93] width 37 height 37
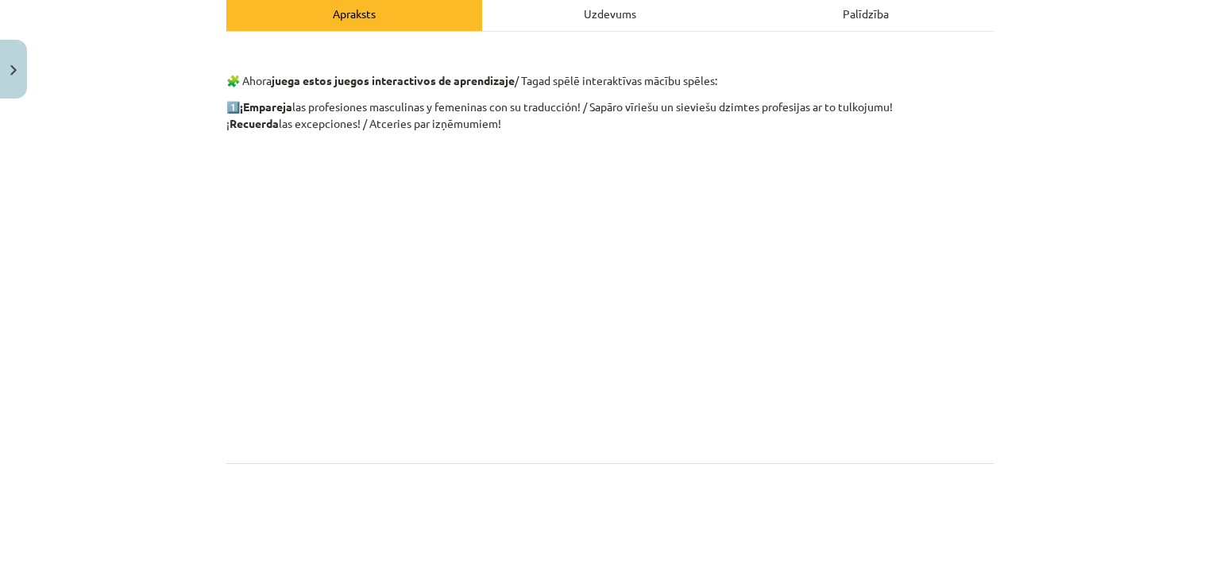
scroll to position [238, 0]
click at [838, 337] on p at bounding box center [609, 294] width 767 height 306
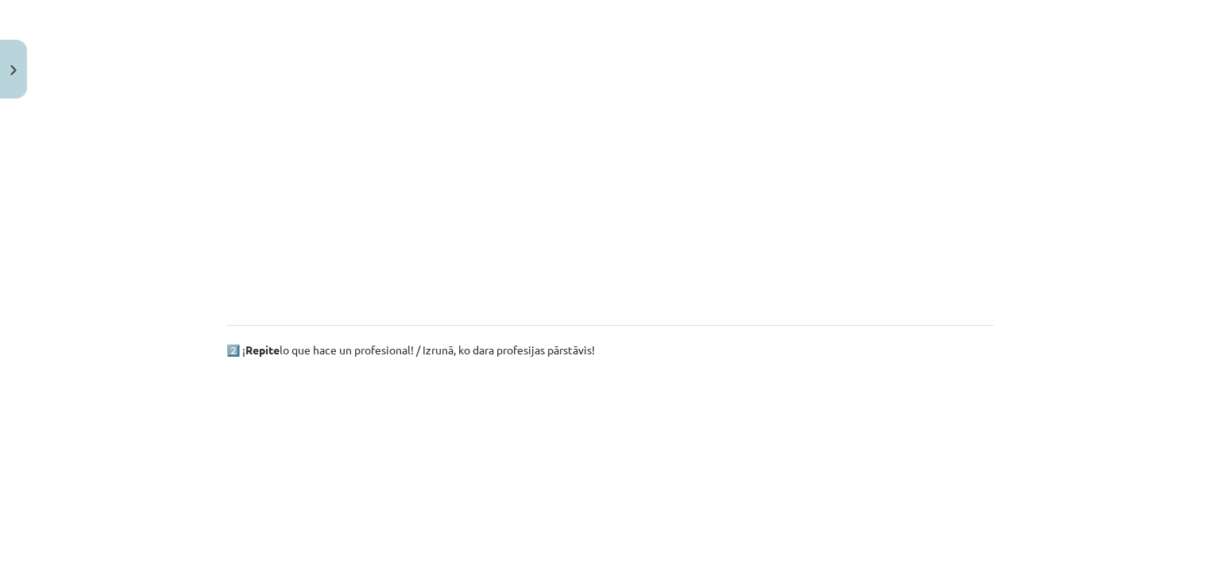
scroll to position [791, 0]
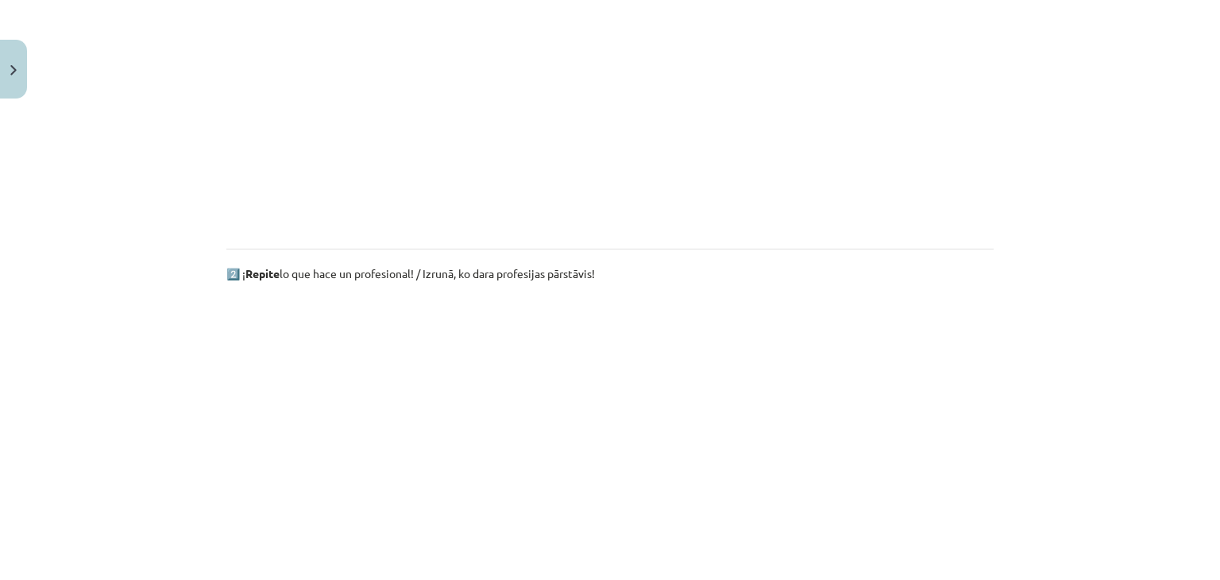
click at [848, 471] on p at bounding box center [609, 444] width 767 height 306
click at [369, 422] on p at bounding box center [609, 444] width 767 height 306
click at [821, 554] on p at bounding box center [609, 444] width 767 height 306
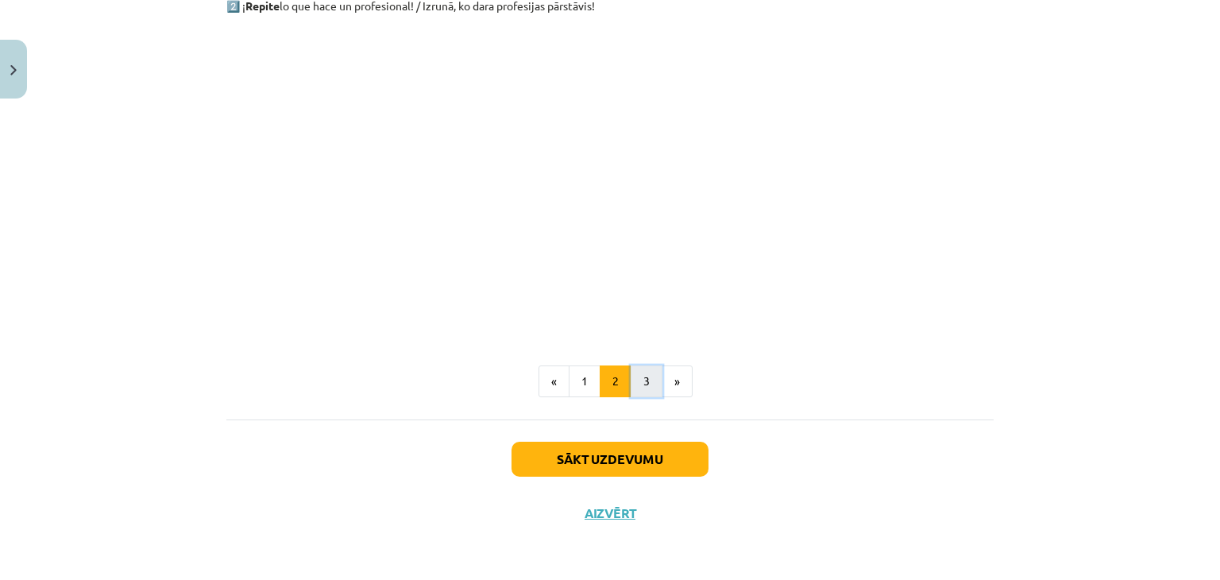
click at [639, 386] on button "3" at bounding box center [646, 381] width 32 height 32
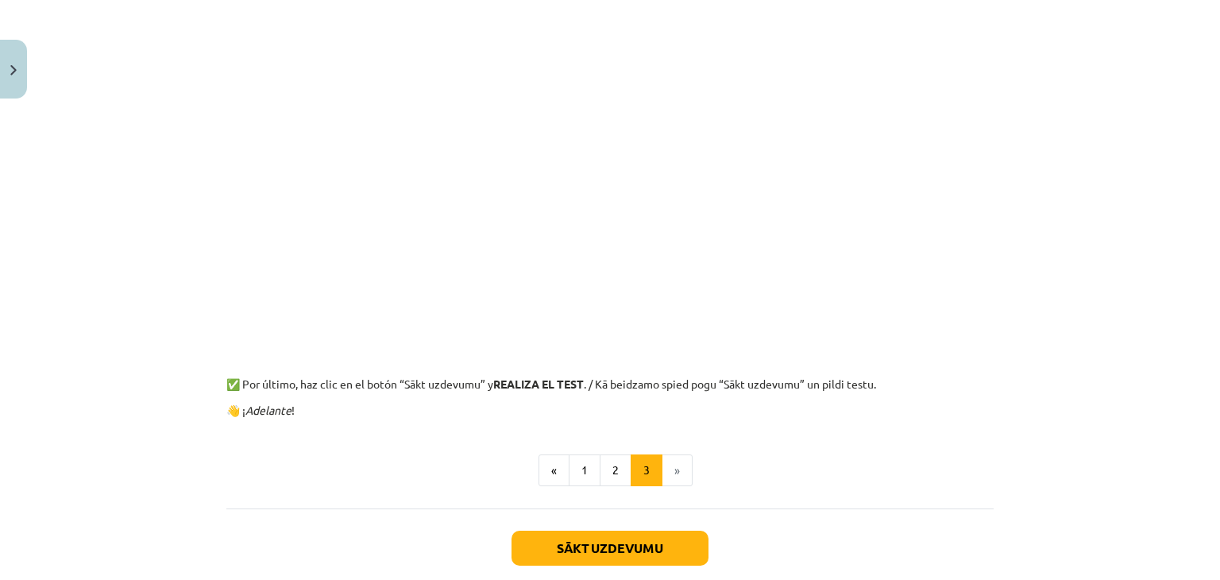
scroll to position [267, 0]
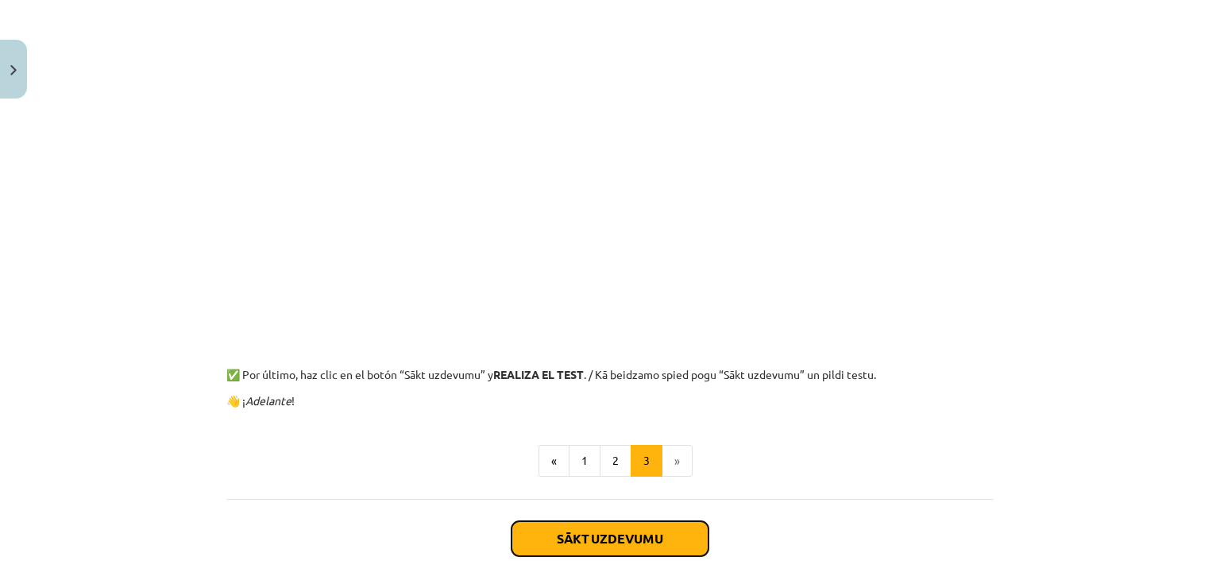
click at [531, 539] on button "Sākt uzdevumu" at bounding box center [609, 538] width 197 height 35
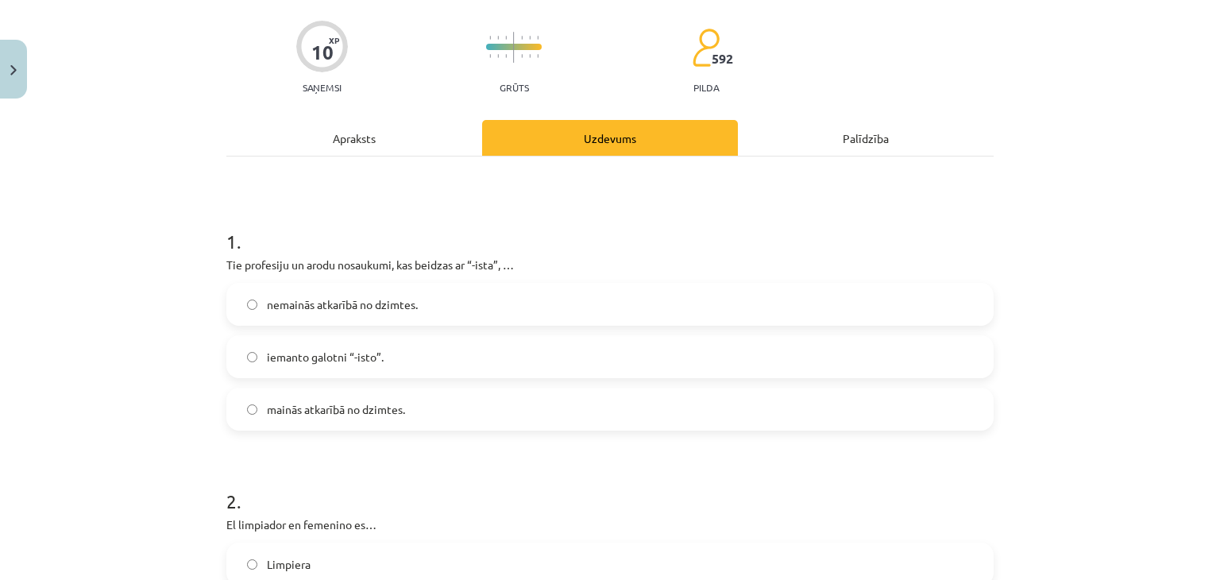
scroll to position [119, 0]
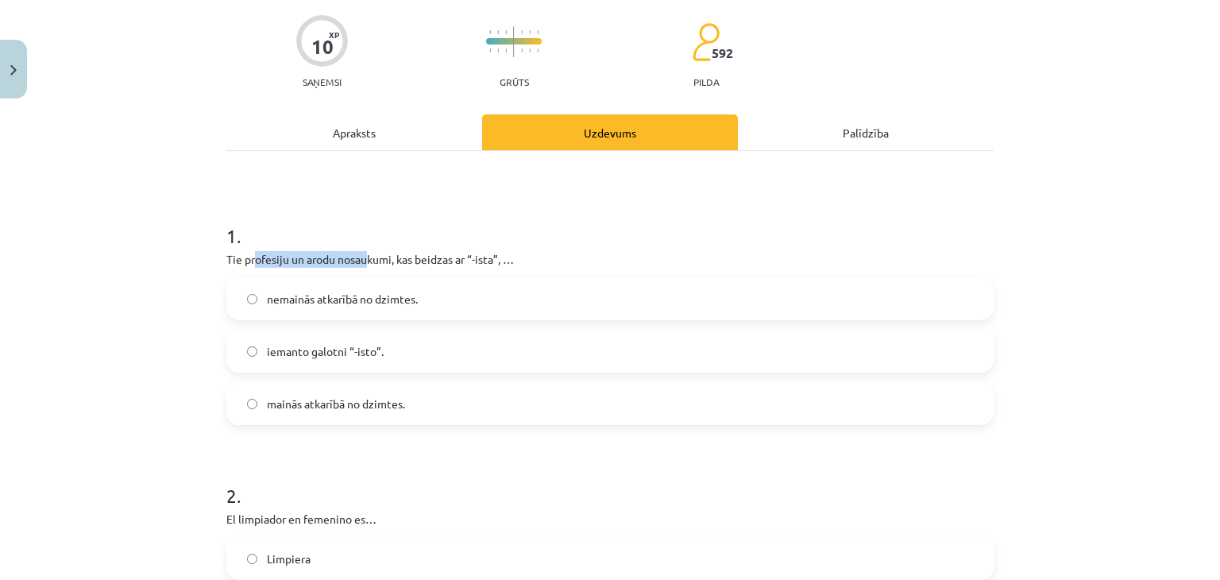
drag, startPoint x: 249, startPoint y: 262, endPoint x: 376, endPoint y: 261, distance: 127.8
click at [368, 261] on p "Tie profesiju un arodu nosaukumi, kas beidzas ar “-ista”, …" at bounding box center [609, 259] width 767 height 17
click at [367, 306] on label "nemainās atkarībā no dzimtes." at bounding box center [610, 299] width 764 height 40
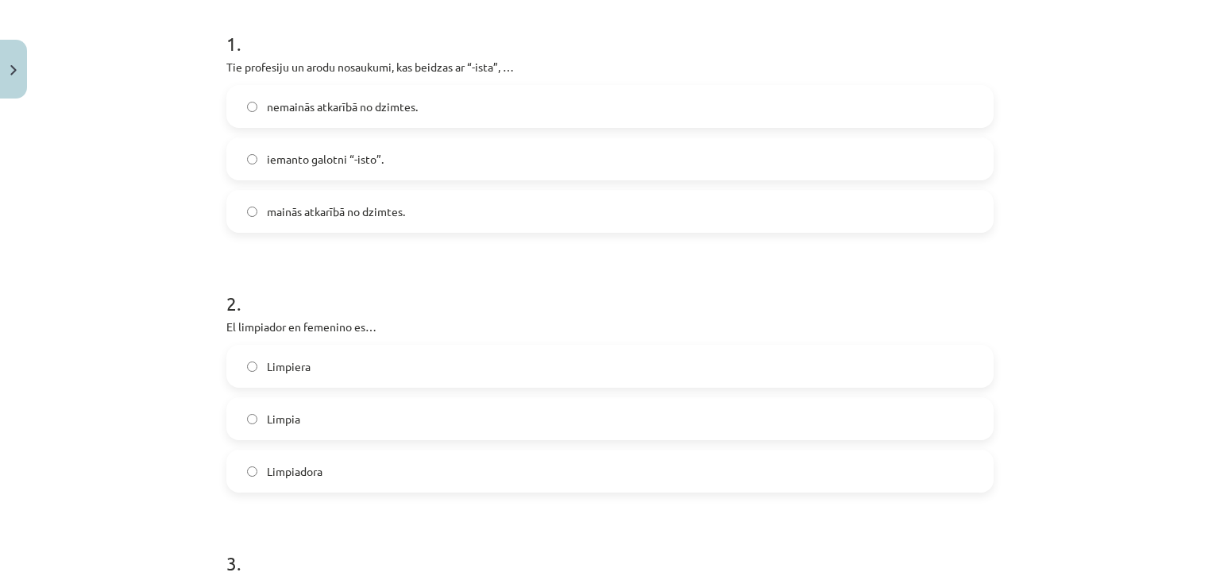
scroll to position [357, 0]
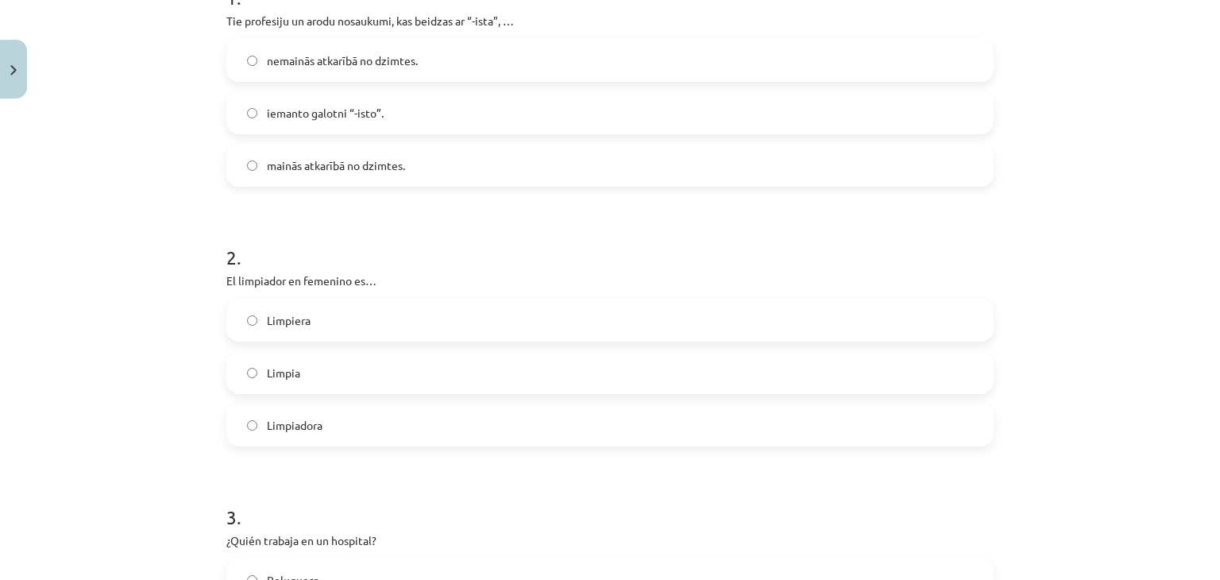
click at [315, 417] on span "Limpiadora" at bounding box center [295, 425] width 56 height 17
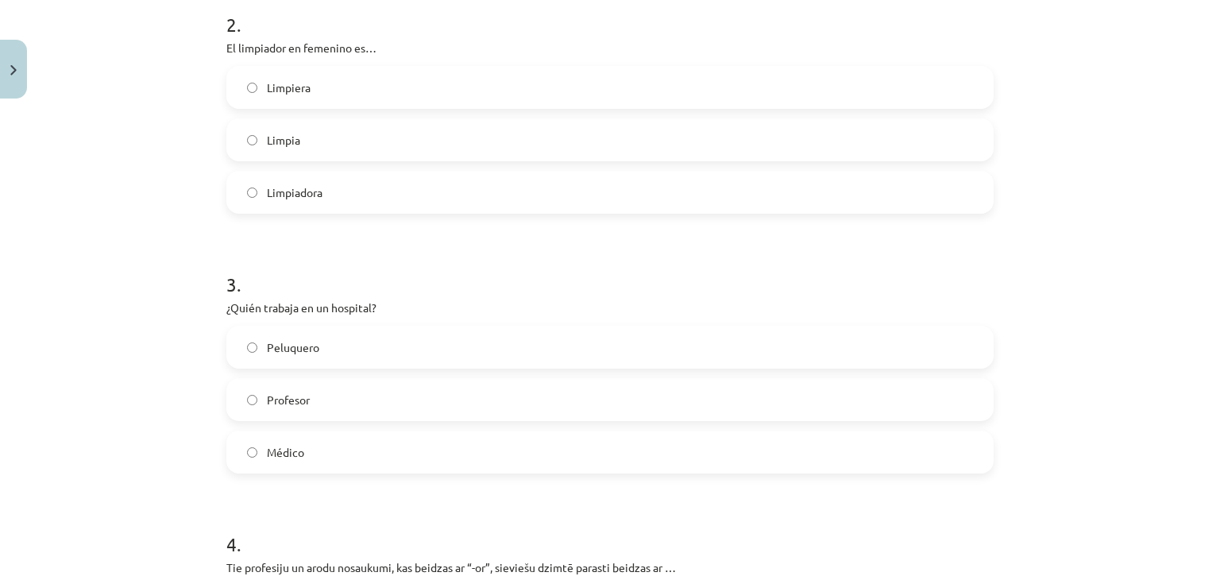
scroll to position [596, 0]
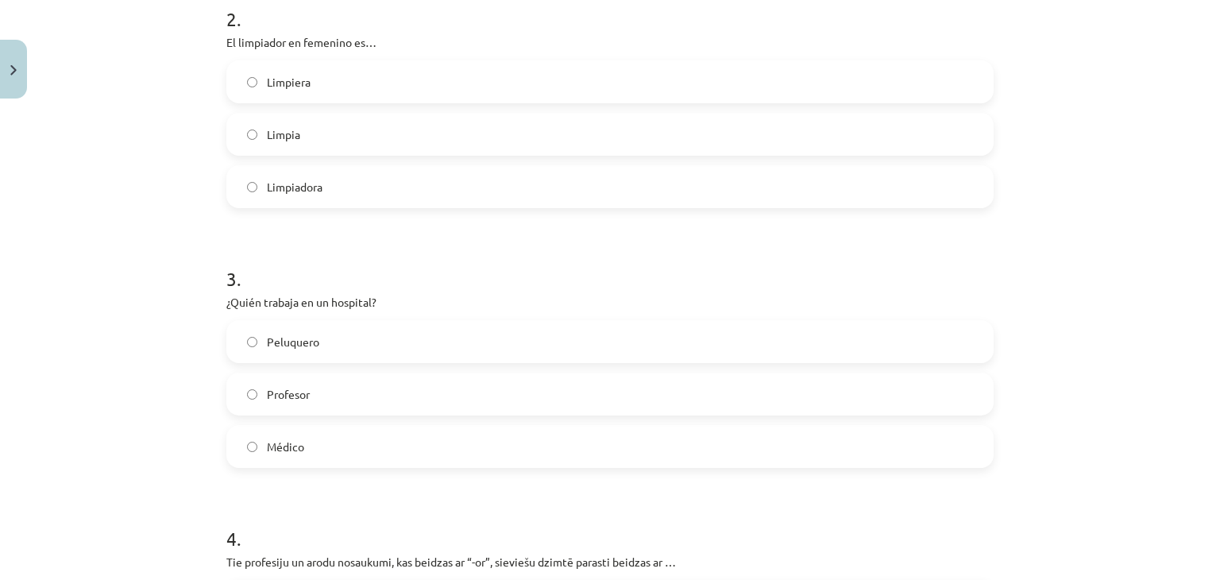
click at [285, 436] on label "Médico" at bounding box center [610, 446] width 764 height 40
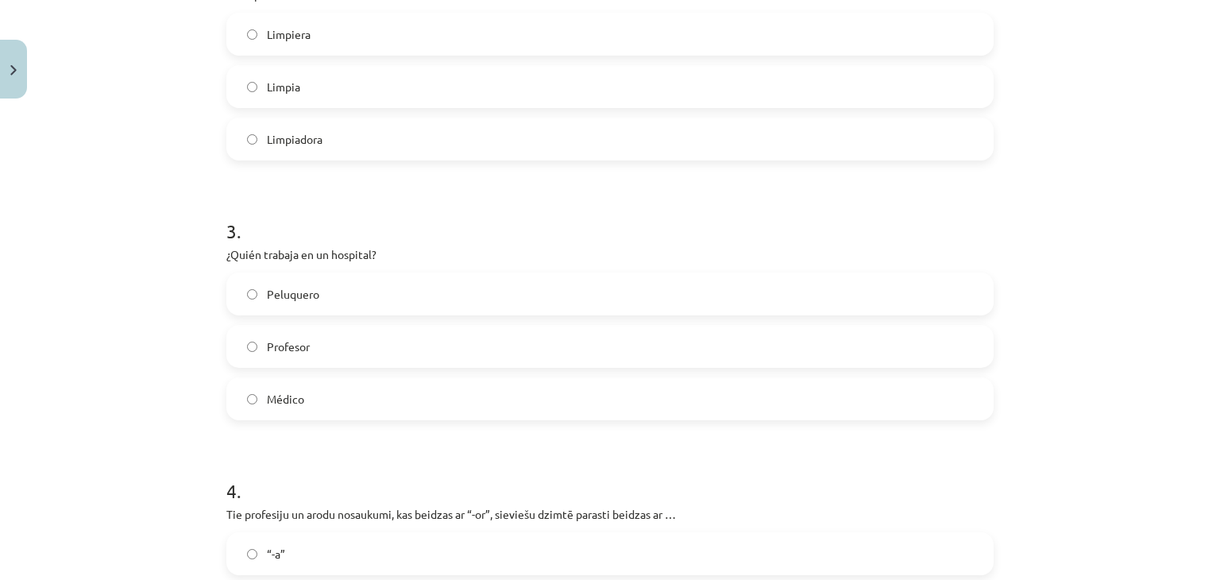
scroll to position [834, 0]
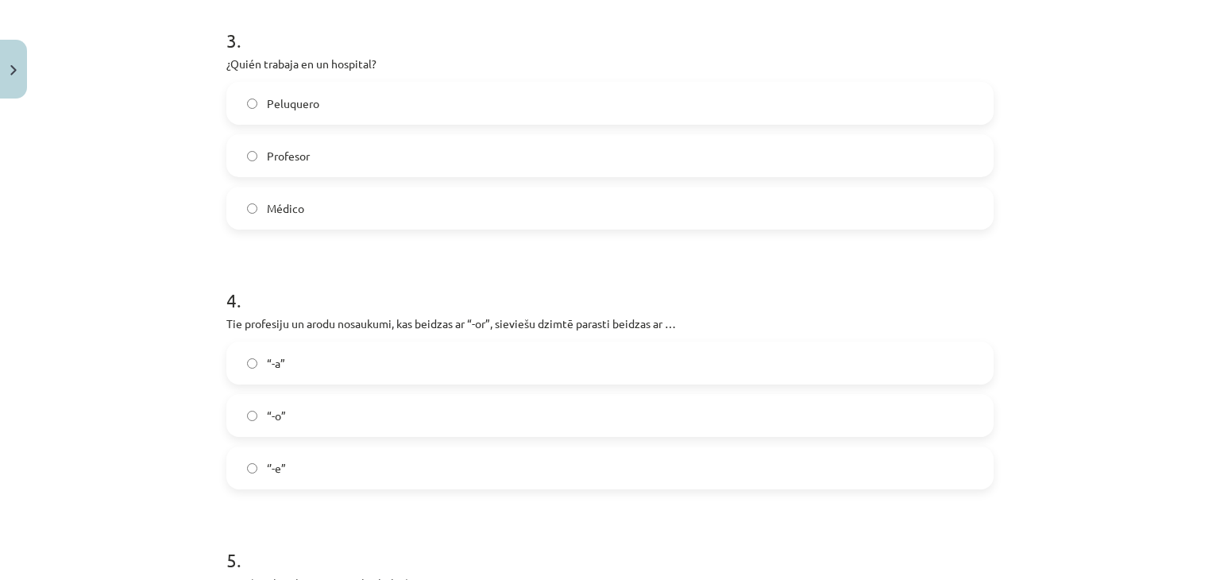
click at [327, 366] on label "“-a”" at bounding box center [610, 363] width 764 height 40
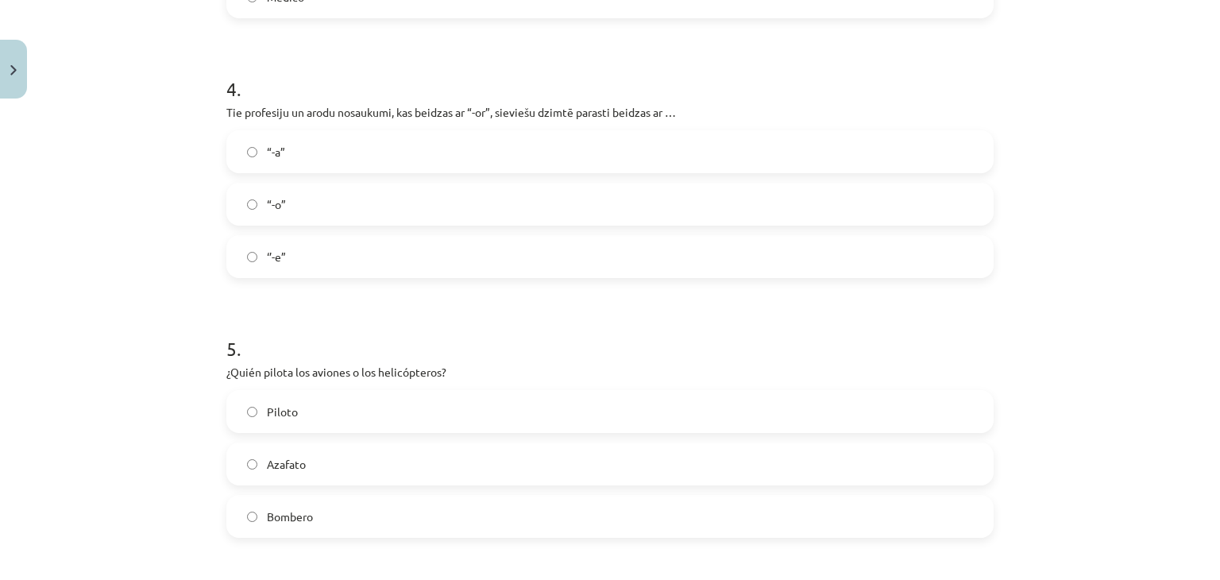
scroll to position [1072, 0]
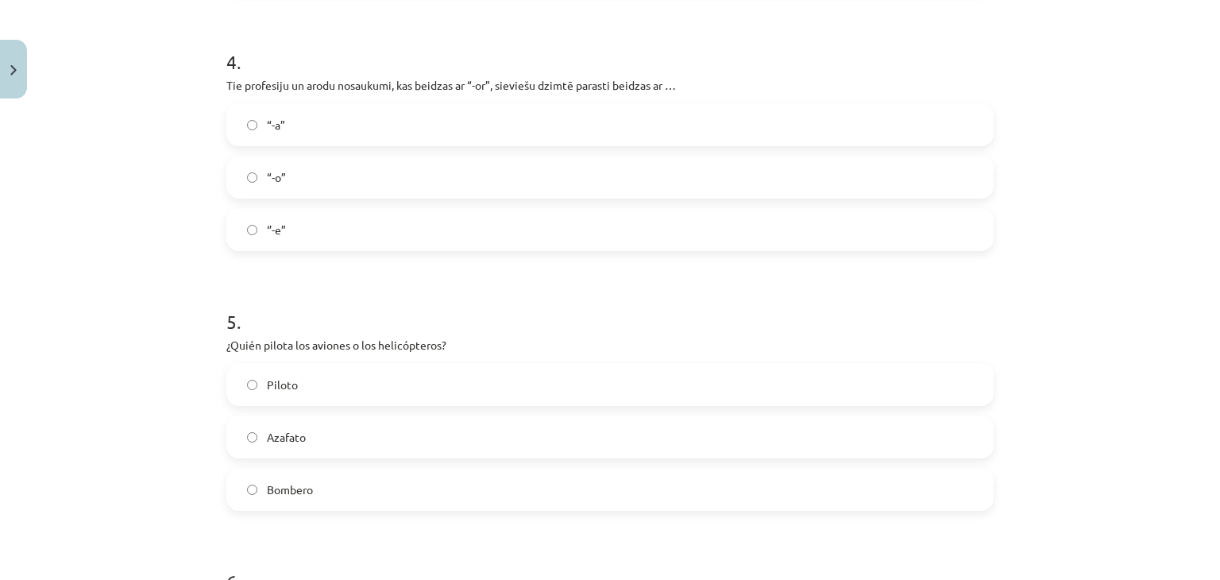
click at [333, 381] on label "Piloto" at bounding box center [610, 384] width 764 height 40
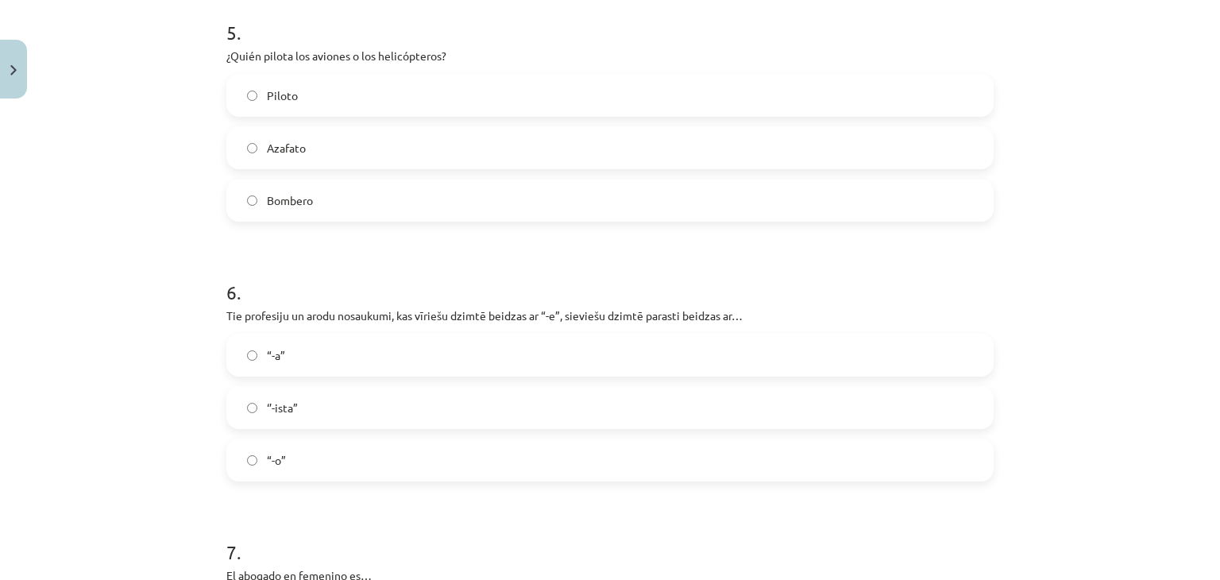
scroll to position [1469, 0]
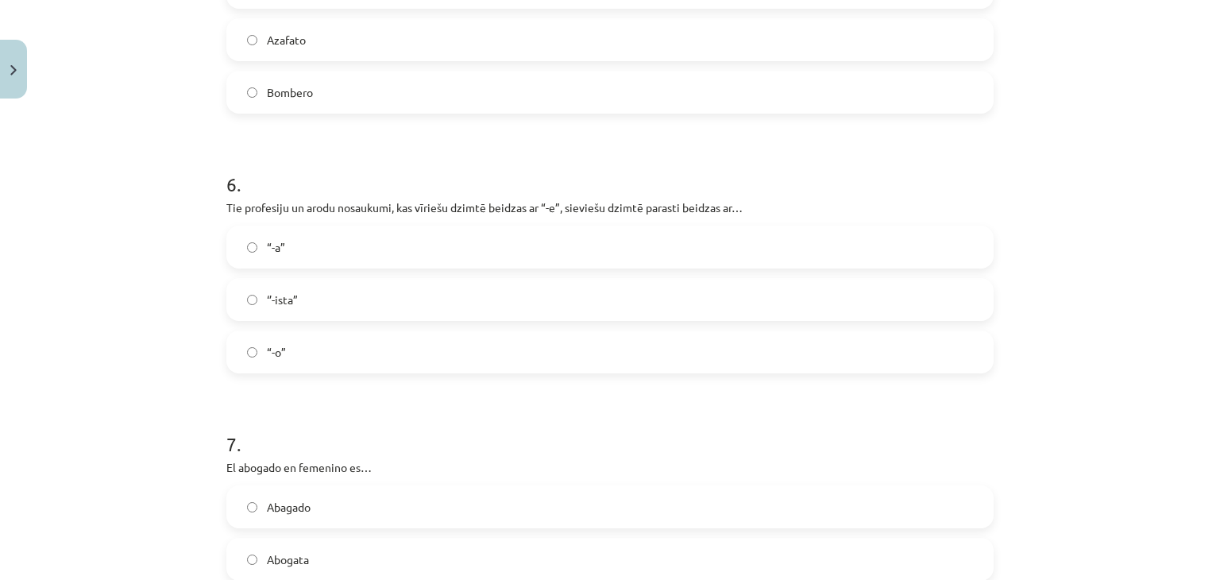
click at [280, 236] on label "“-a”" at bounding box center [610, 247] width 764 height 40
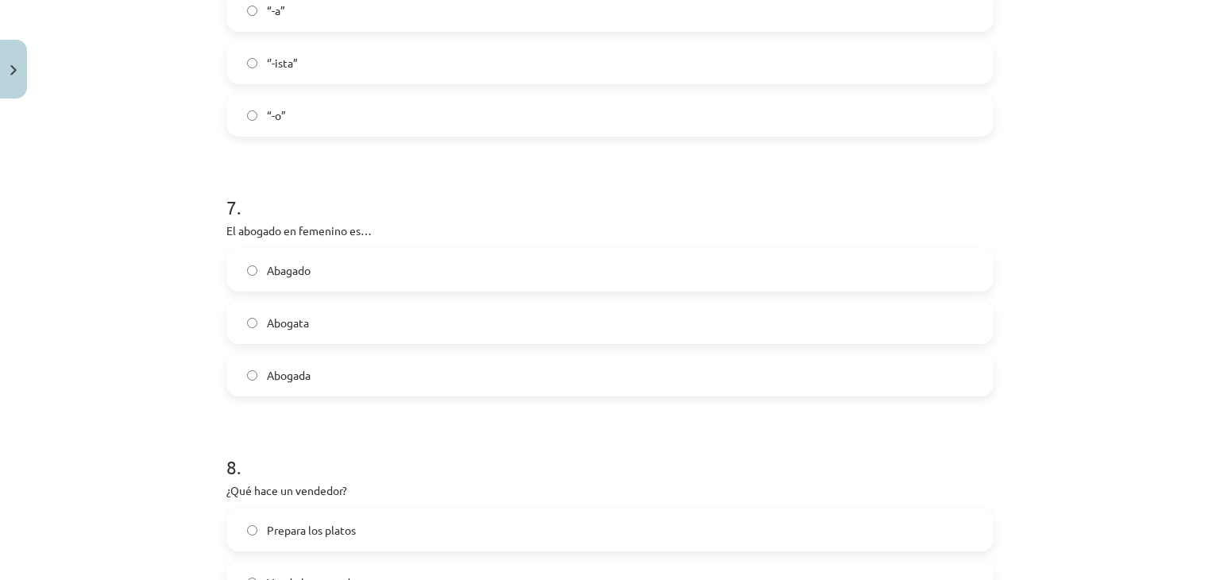
scroll to position [1707, 0]
click at [306, 387] on label "Abogada" at bounding box center [610, 373] width 764 height 40
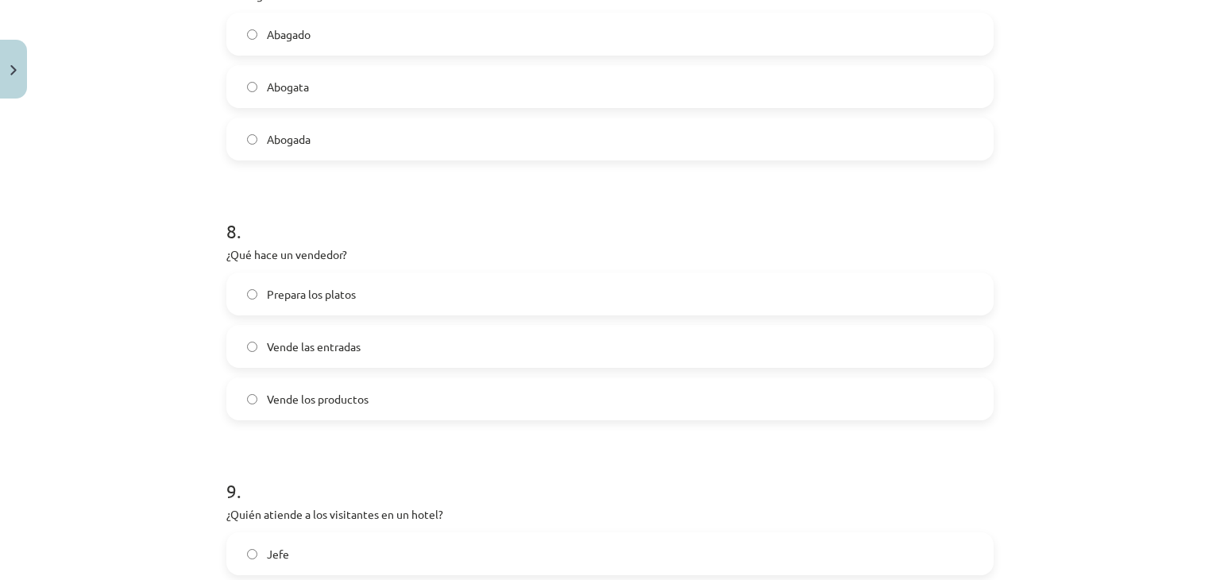
scroll to position [1945, 0]
click at [357, 384] on label "Vende los productos" at bounding box center [610, 395] width 764 height 40
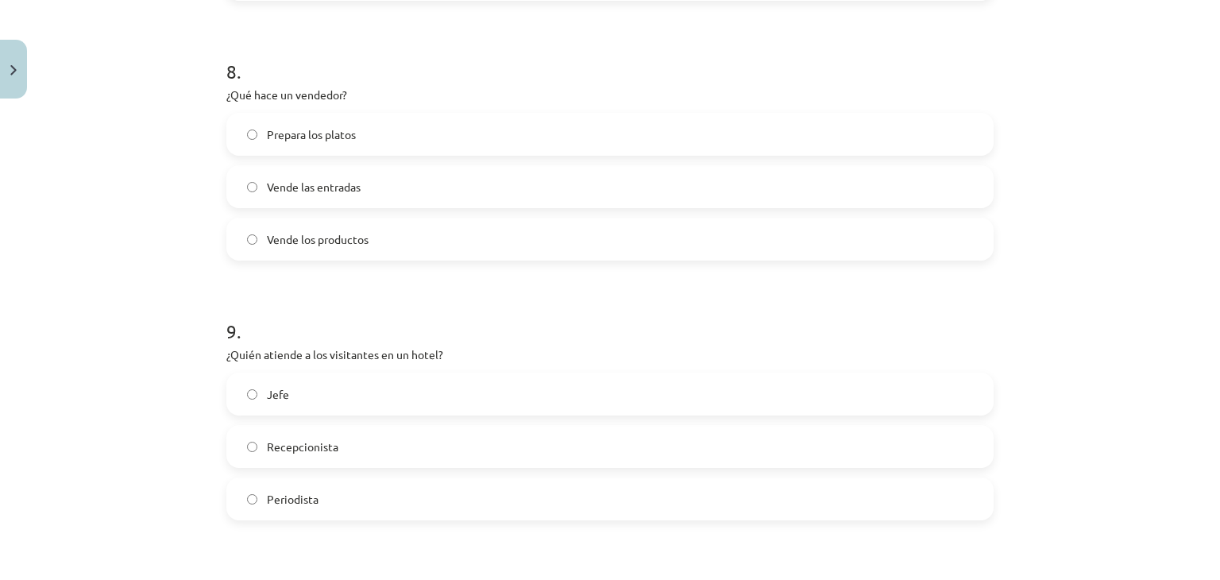
scroll to position [2184, 0]
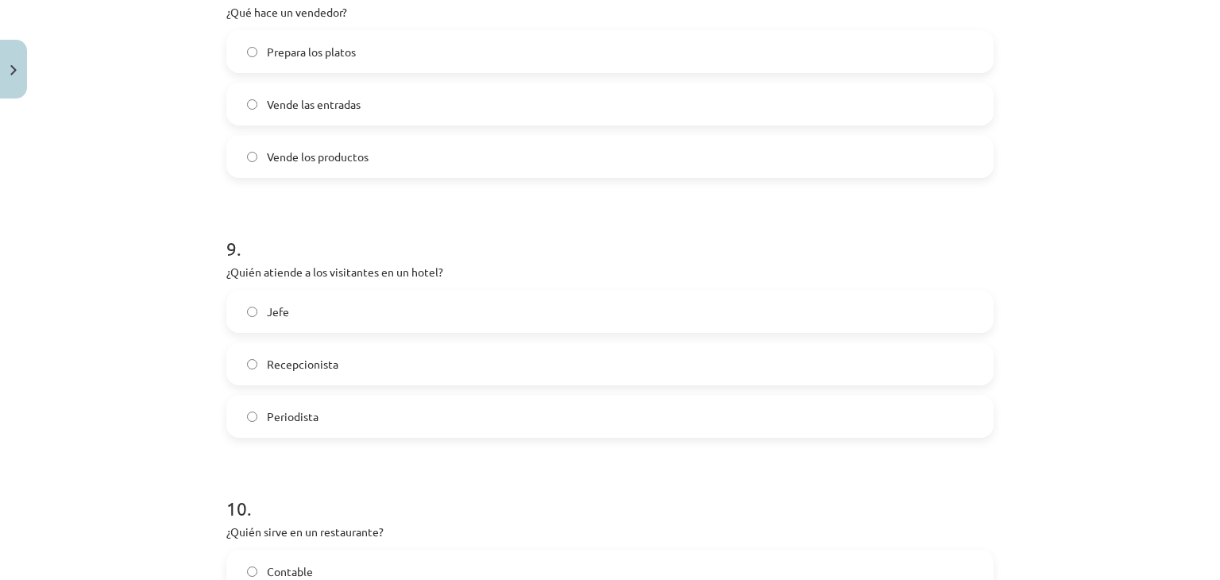
click at [362, 369] on label "Recepcionista" at bounding box center [610, 364] width 764 height 40
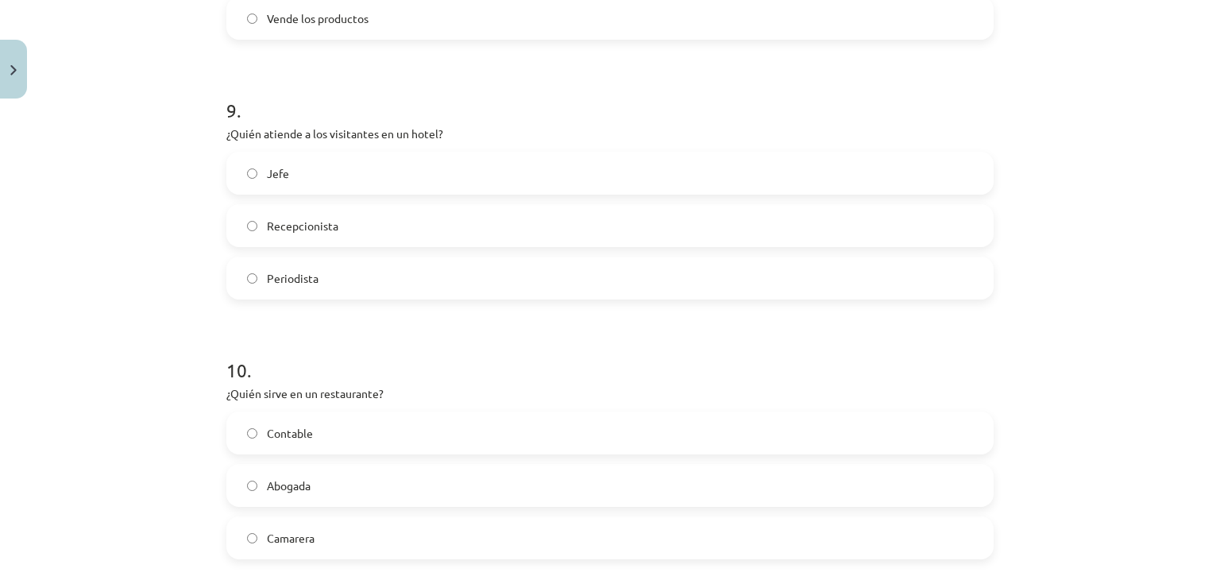
scroll to position [2422, 0]
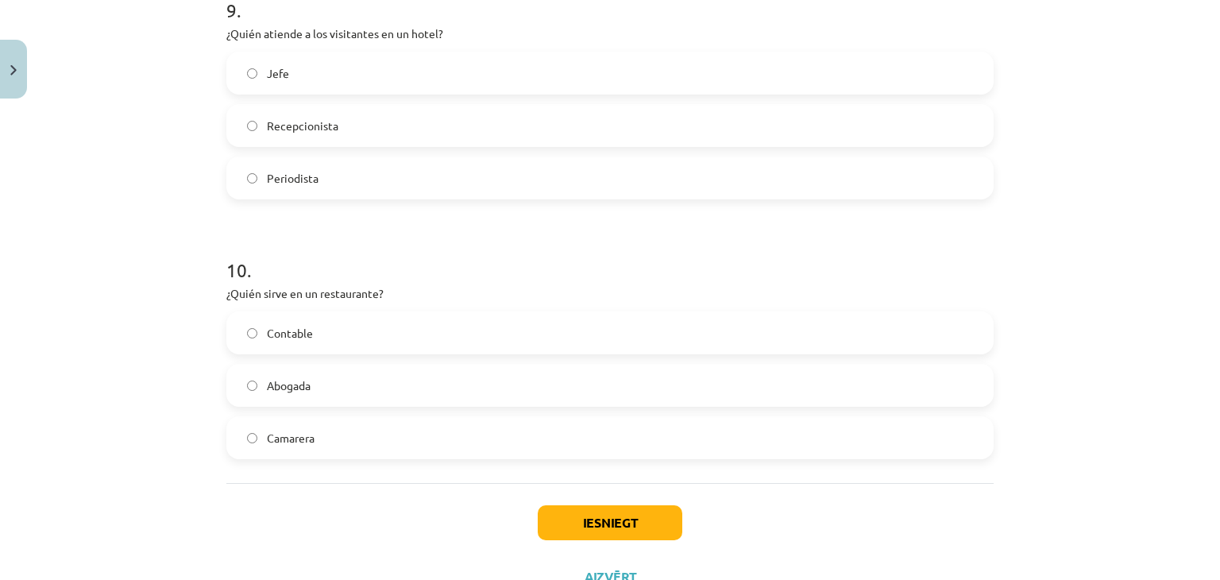
click at [333, 432] on label "Camarera" at bounding box center [610, 438] width 764 height 40
click at [613, 530] on button "Iesniegt" at bounding box center [610, 522] width 145 height 35
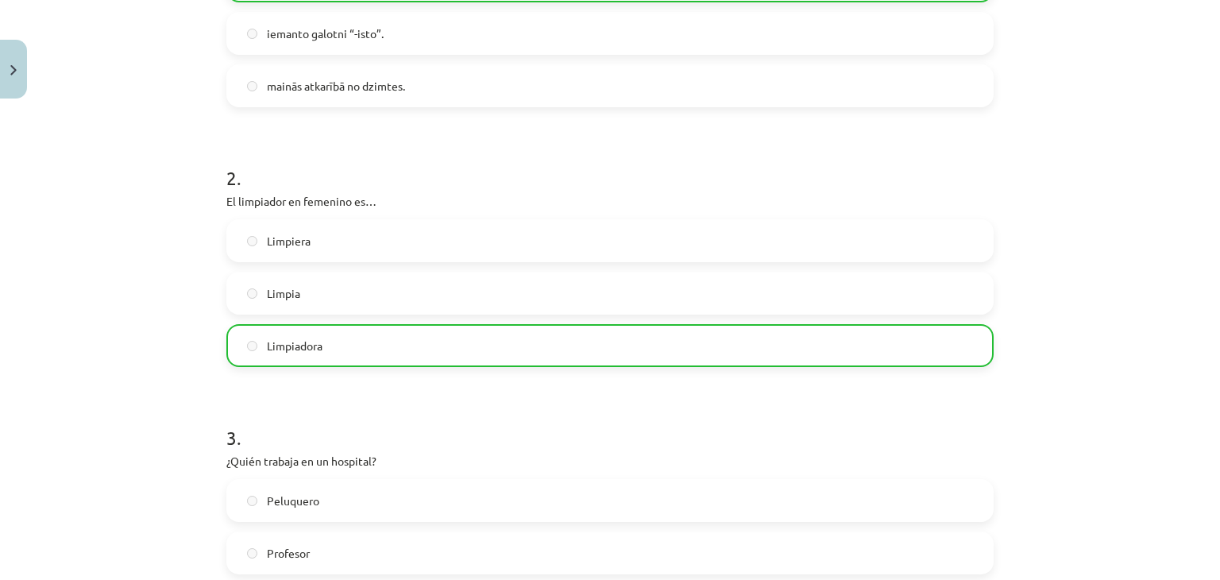
scroll to position [0, 0]
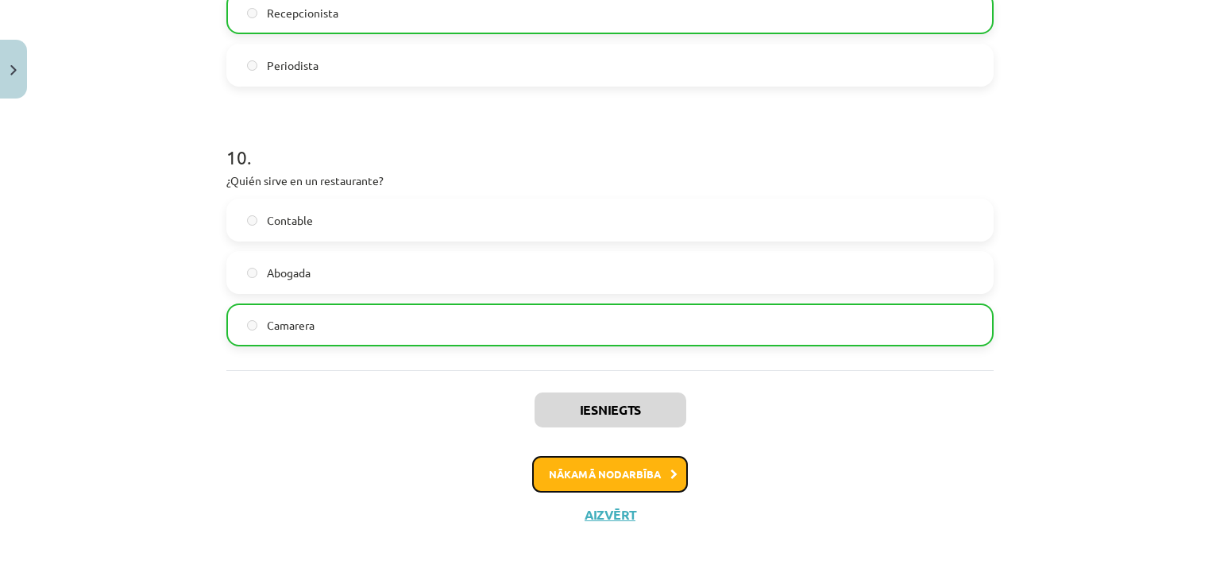
click at [666, 478] on button "Nākamā nodarbība" at bounding box center [610, 474] width 156 height 37
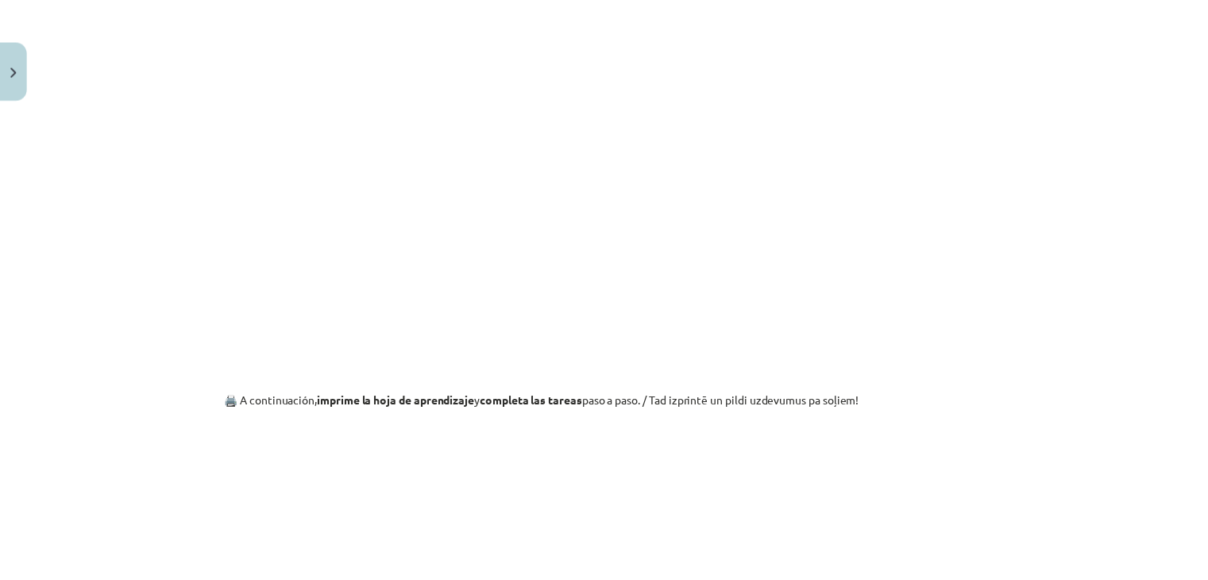
scroll to position [993, 0]
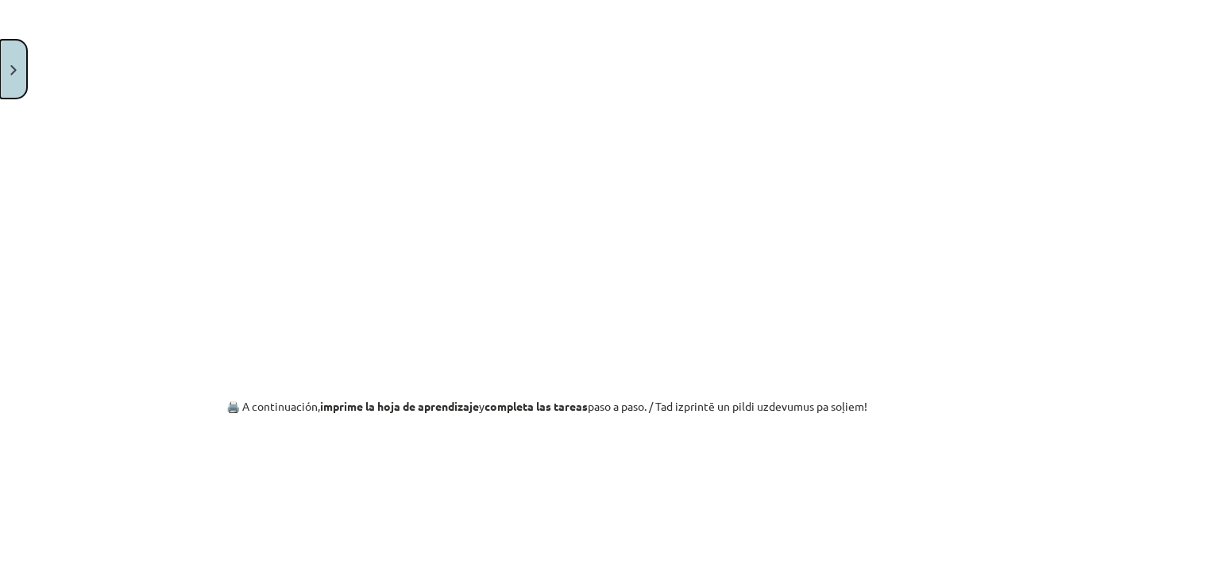
click at [0, 66] on button "Close" at bounding box center [13, 69] width 27 height 59
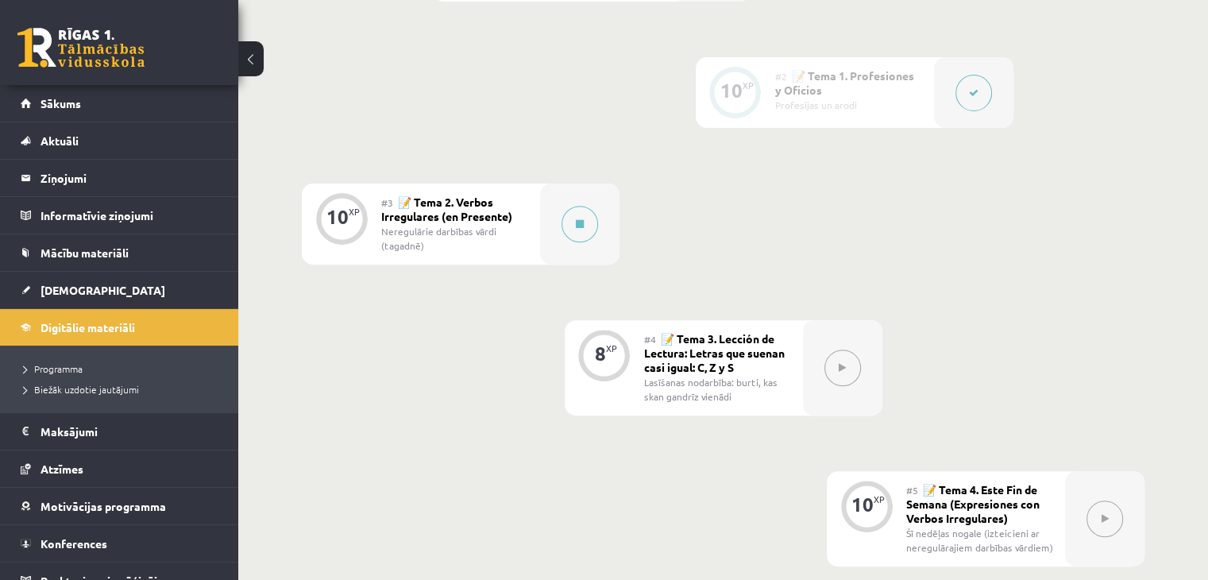
click at [734, 210] on div "0 XP #1 💡 Introducción Ievads 10 XP #2 📝 Tema 1. Profesiones y Oficios Profesij…" at bounding box center [723, 533] width 842 height 1204
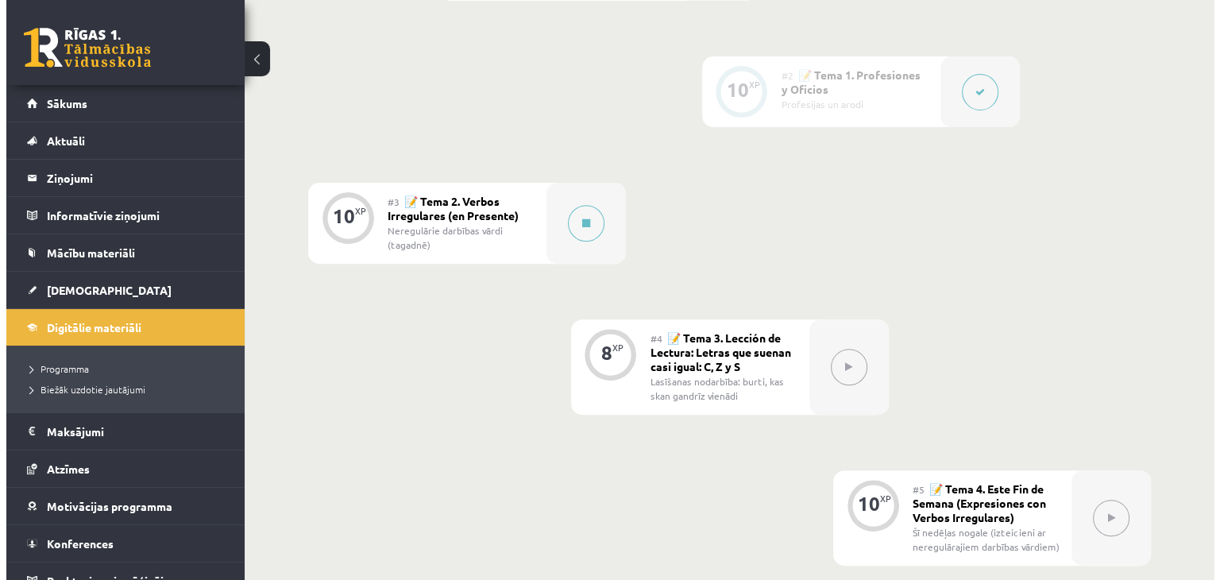
scroll to position [555, 0]
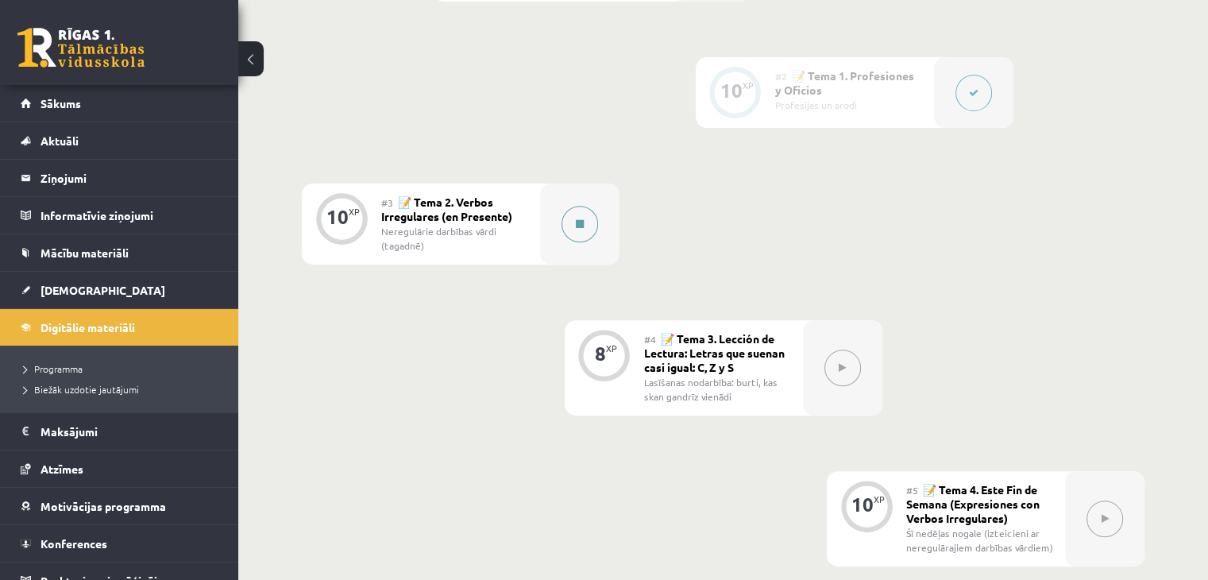
click at [589, 222] on button at bounding box center [579, 224] width 37 height 37
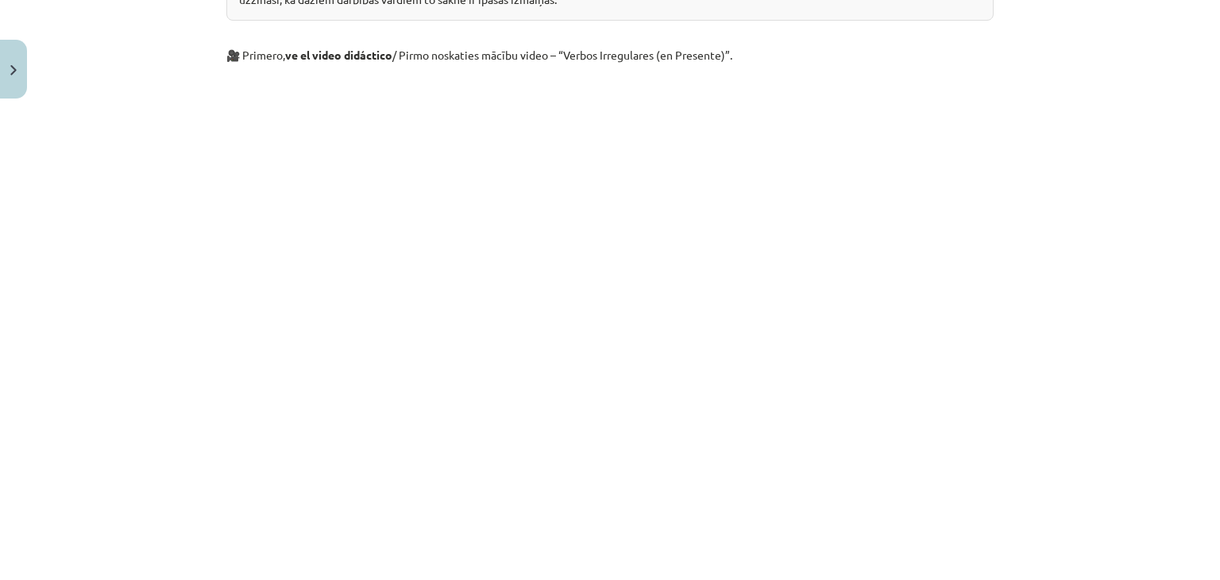
scroll to position [794, 0]
